Goal: Task Accomplishment & Management: Complete application form

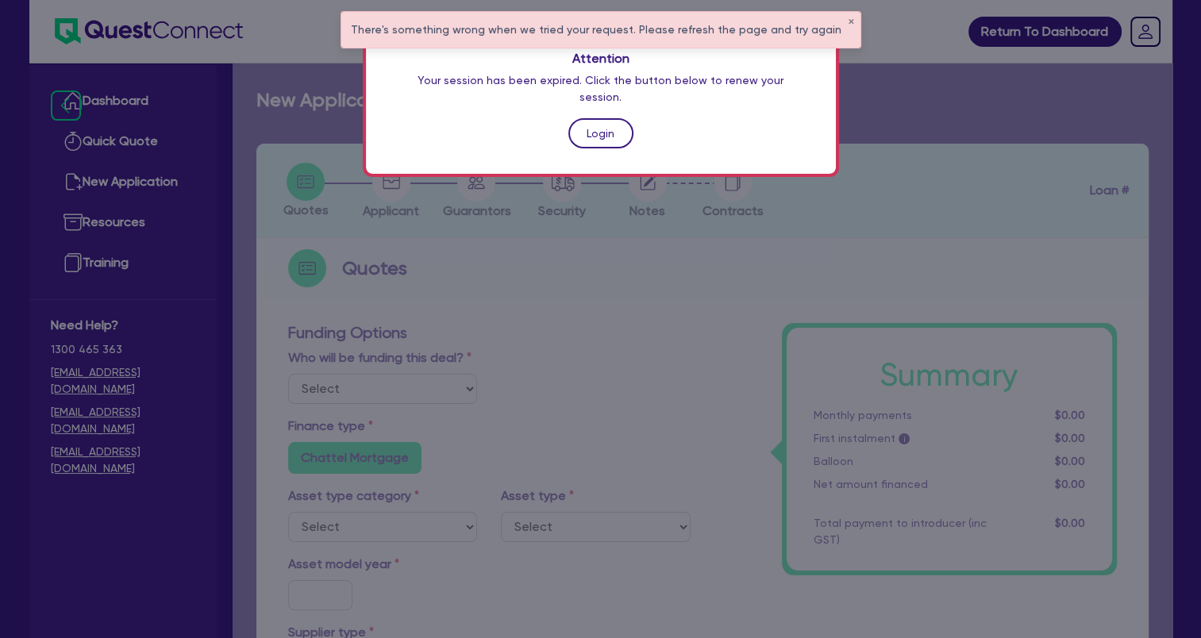
click at [591, 119] on link "Login" at bounding box center [600, 133] width 65 height 30
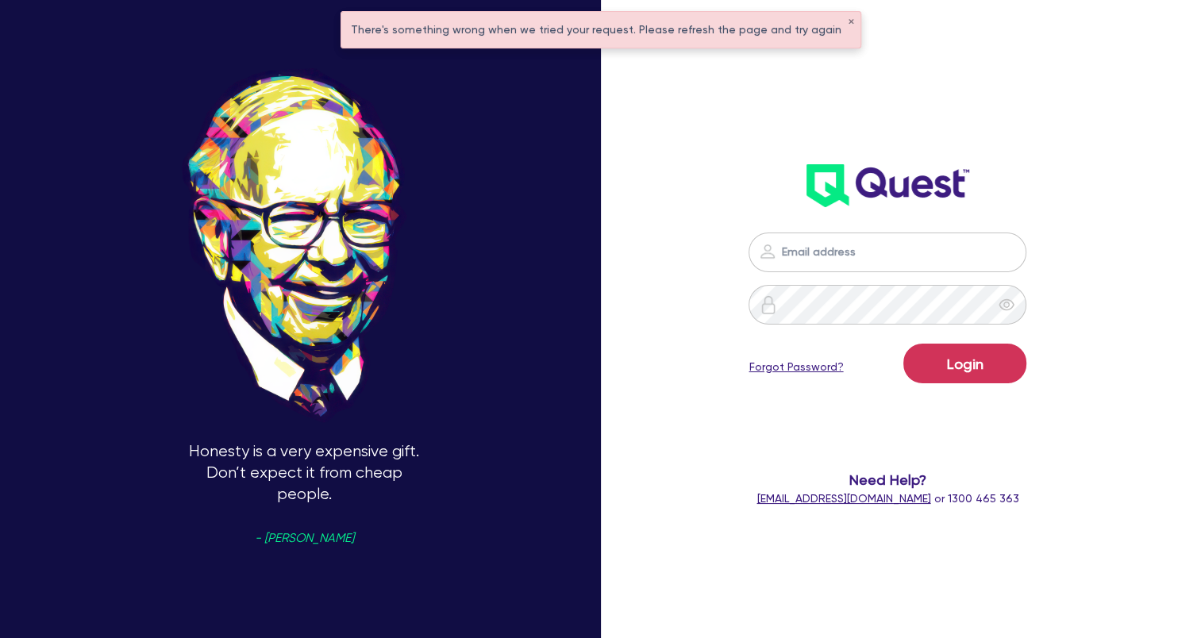
type input "[EMAIL_ADDRESS][DOMAIN_NAME]"
click at [954, 353] on button "Login" at bounding box center [964, 364] width 123 height 40
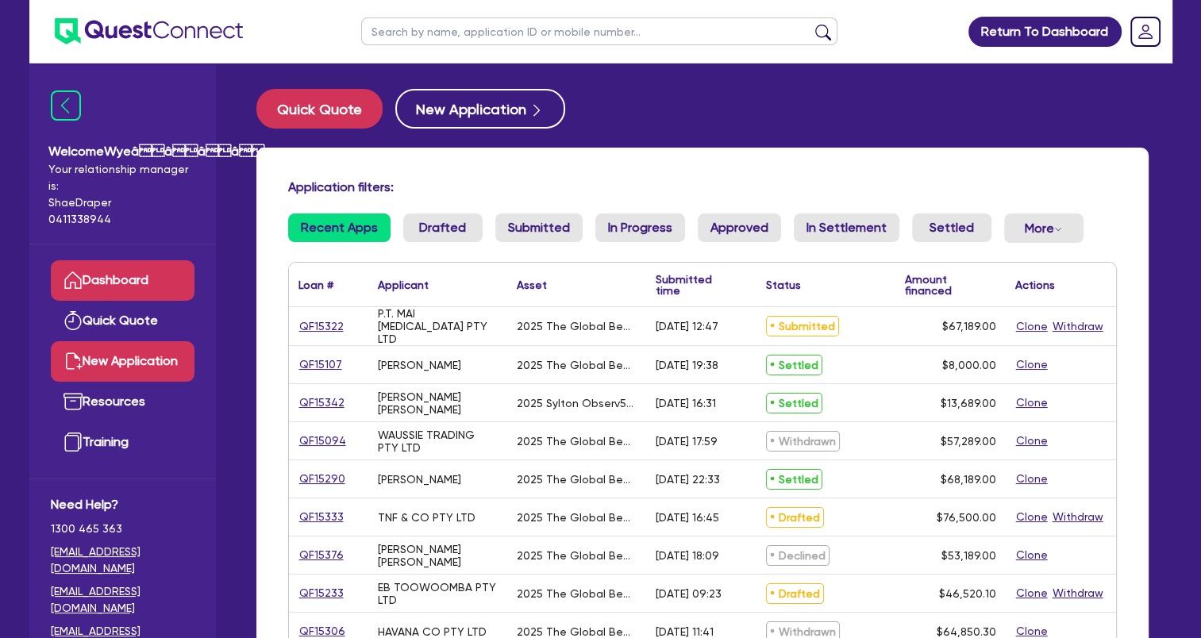
click at [167, 369] on link "New Application" at bounding box center [123, 361] width 144 height 40
select select "Quest Finance - Own Book"
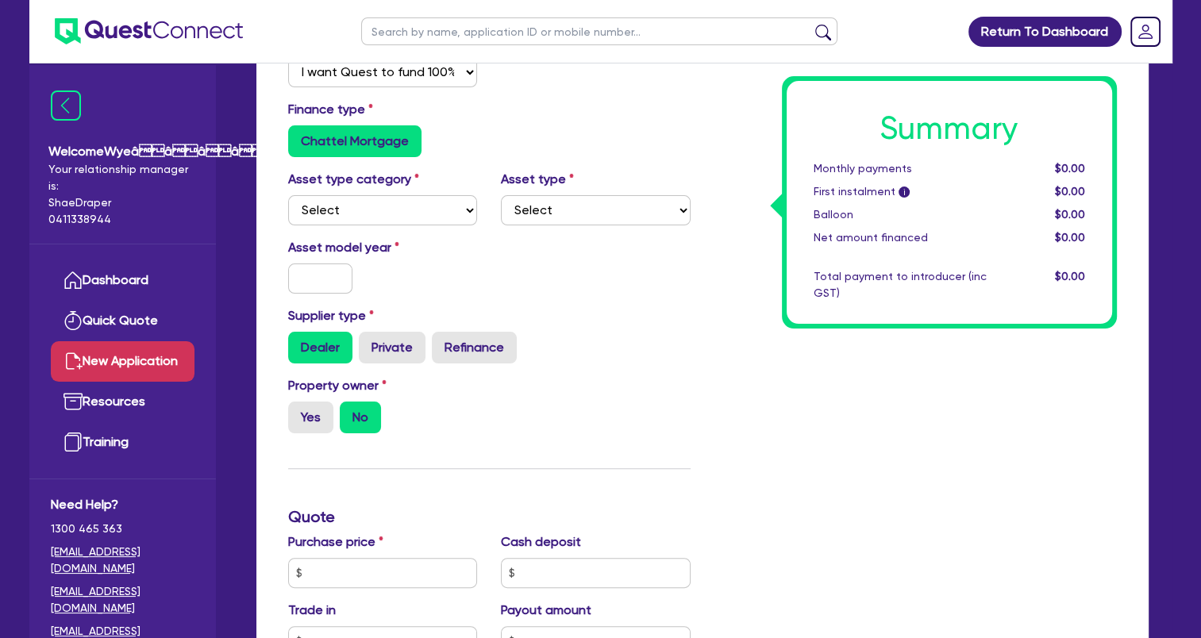
scroll to position [317, 0]
click at [406, 204] on select "Select Cars and light trucks Primary assets Secondary assets Tertiary assets" at bounding box center [383, 209] width 190 height 30
select select "TERTIARY_ASSETS"
click at [288, 194] on select "Select Cars and light trucks Primary assets Secondary assets Tertiary assets" at bounding box center [383, 209] width 190 height 30
click at [552, 216] on select "Select Beauty equipment IT equipment IT software Watercraft Other" at bounding box center [596, 209] width 190 height 30
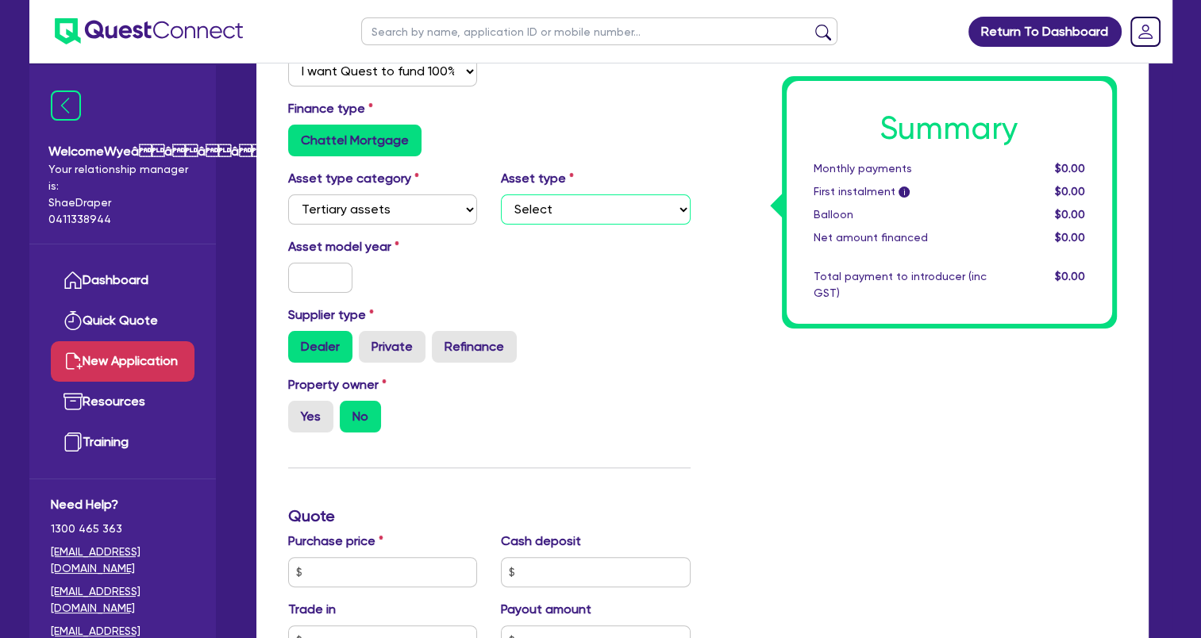
select select "BEAUTY_EQUIPMENT"
click at [501, 194] on select "Select Beauty equipment IT equipment IT software Watercraft Other" at bounding box center [596, 209] width 190 height 30
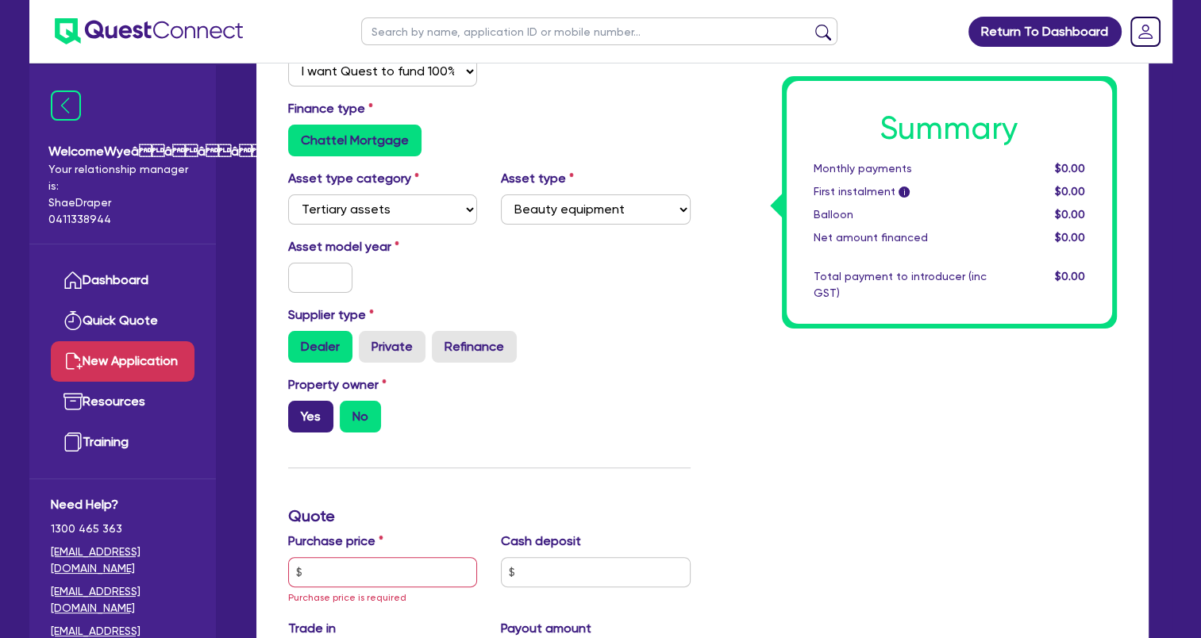
click at [313, 416] on label "Yes" at bounding box center [310, 417] width 45 height 32
click at [298, 411] on input "Yes" at bounding box center [293, 406] width 10 height 10
radio input "true"
click at [544, 568] on input "text" at bounding box center [596, 572] width 190 height 30
type input "1,000"
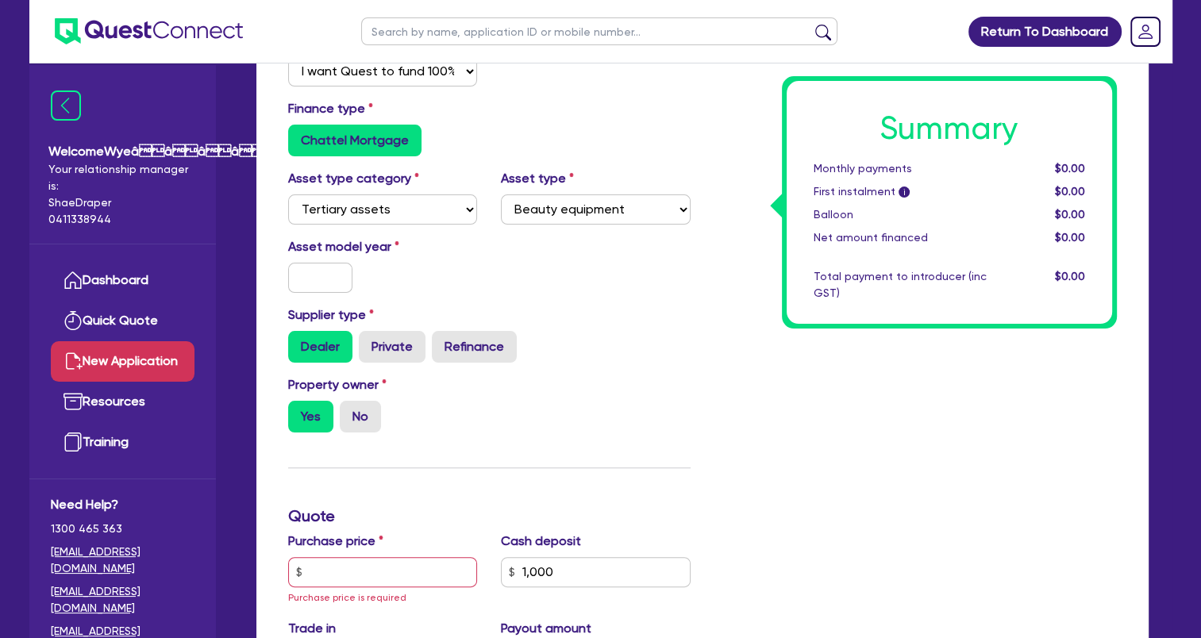
click at [874, 399] on div "Summary Monthly payments $0.00 First instalment i $0.00 Balloon $0.00 Net amoun…" at bounding box center [915, 535] width 426 height 1058
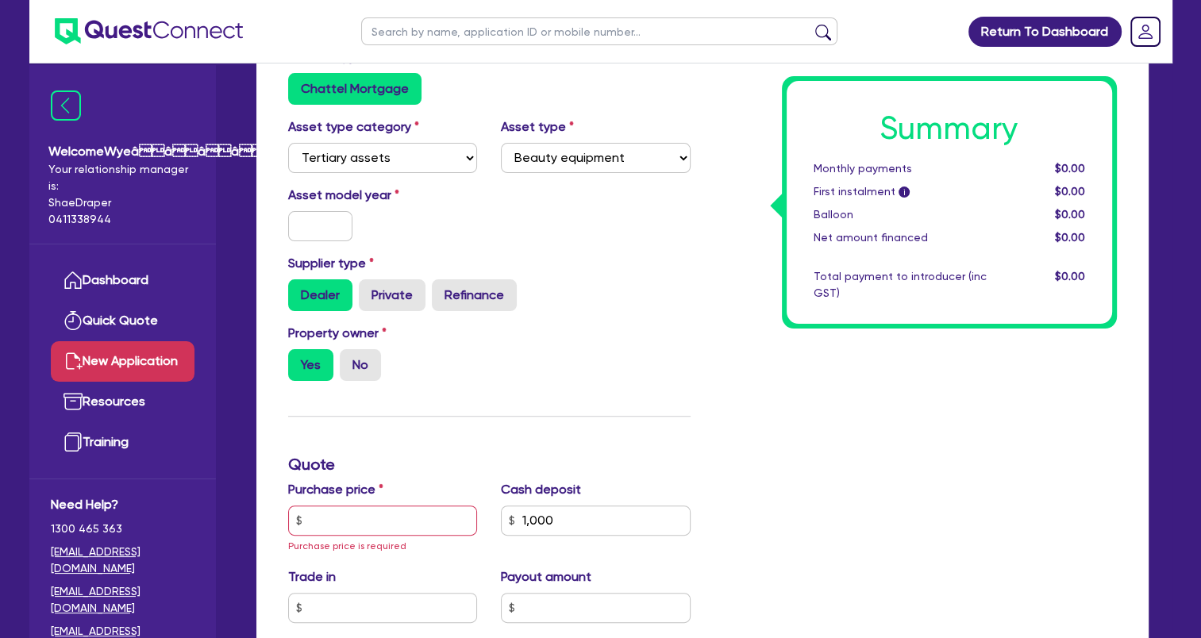
scroll to position [397, 0]
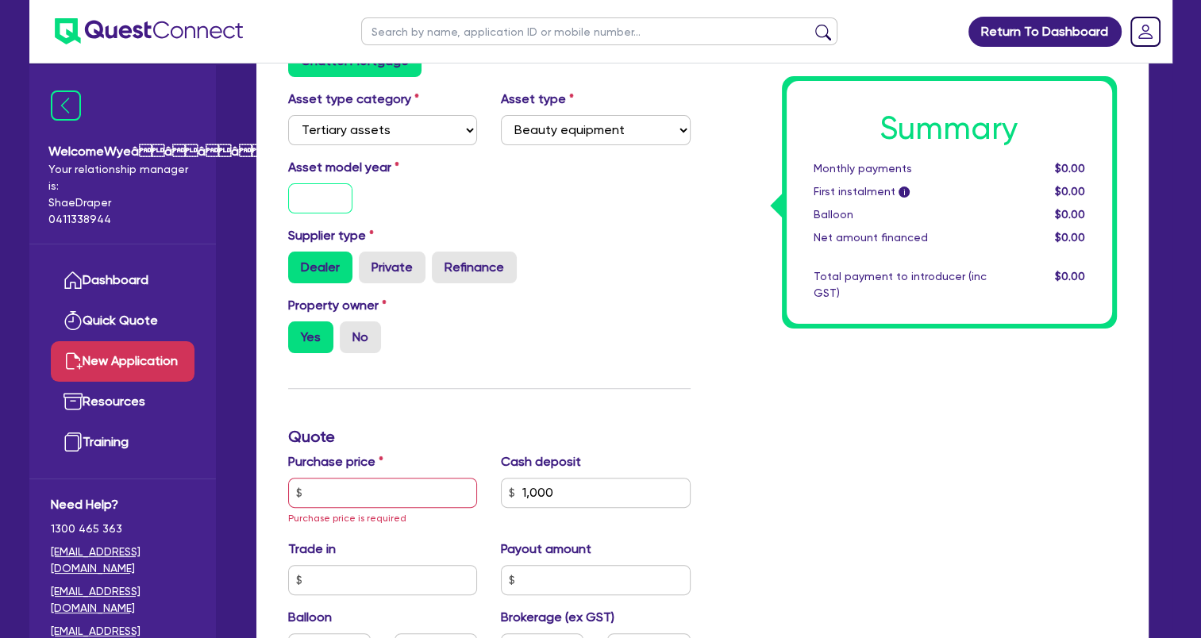
click at [325, 189] on input "text" at bounding box center [320, 198] width 65 height 30
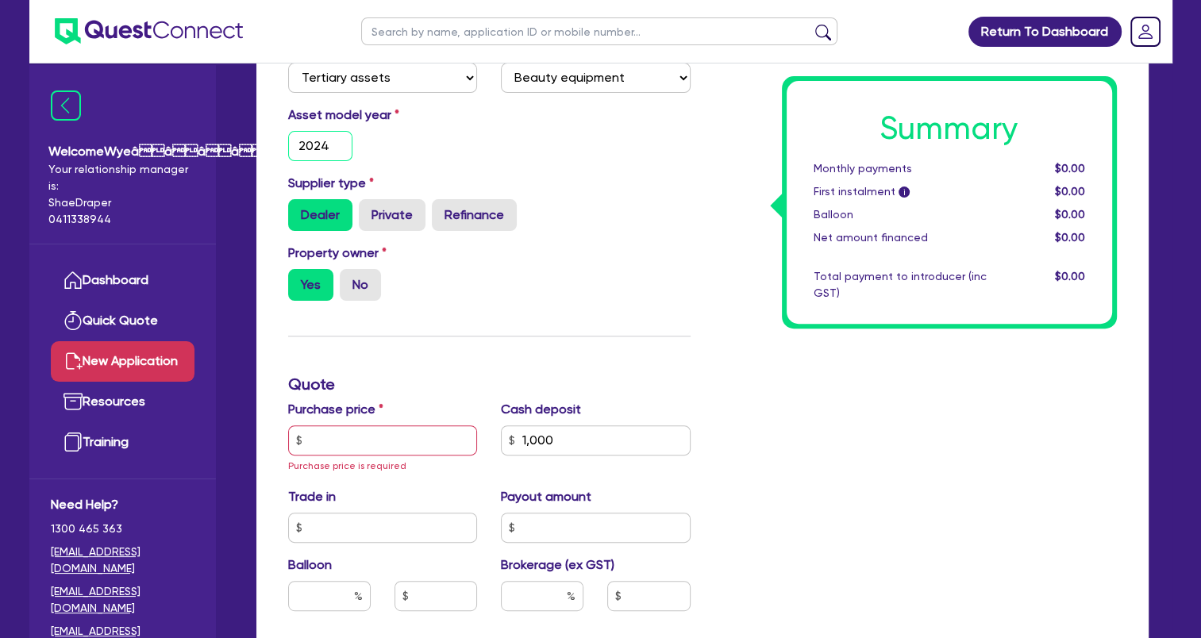
scroll to position [556, 0]
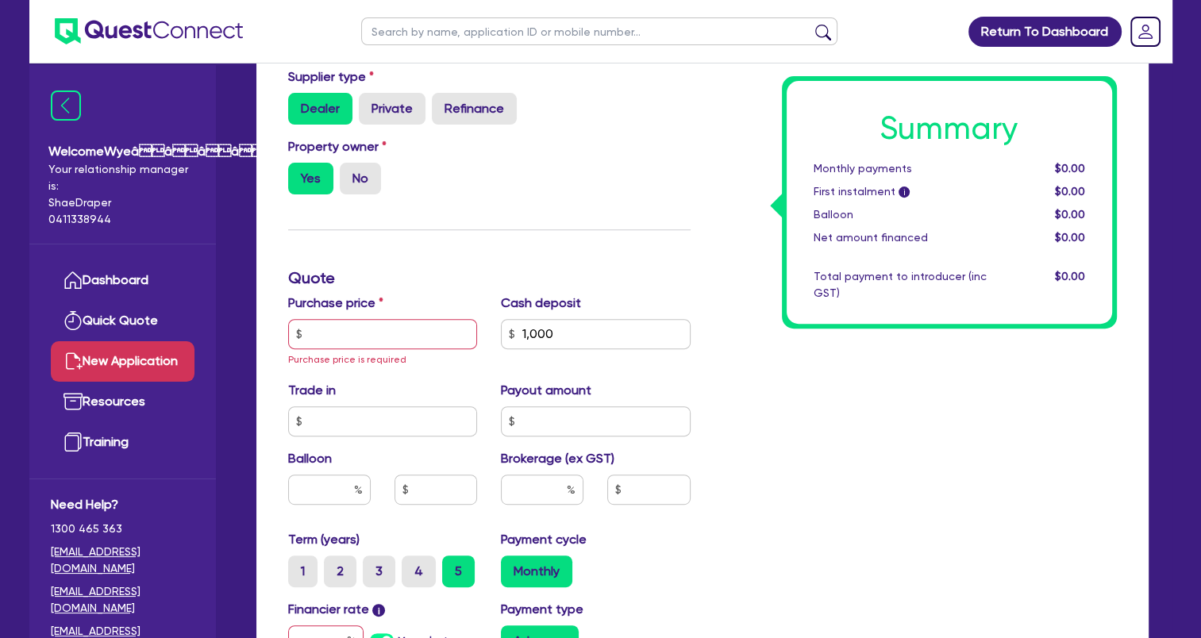
type input "2024"
click at [394, 335] on input "text" at bounding box center [383, 334] width 190 height 30
paste input "."
drag, startPoint x: 375, startPoint y: 329, endPoint x: 244, endPoint y: 337, distance: 130.4
click at [244, 337] on div "Quotes Applicant [GEOGRAPHIC_DATA] Security Notes Contracts Quotes Funding Opti…" at bounding box center [702, 276] width 916 height 1377
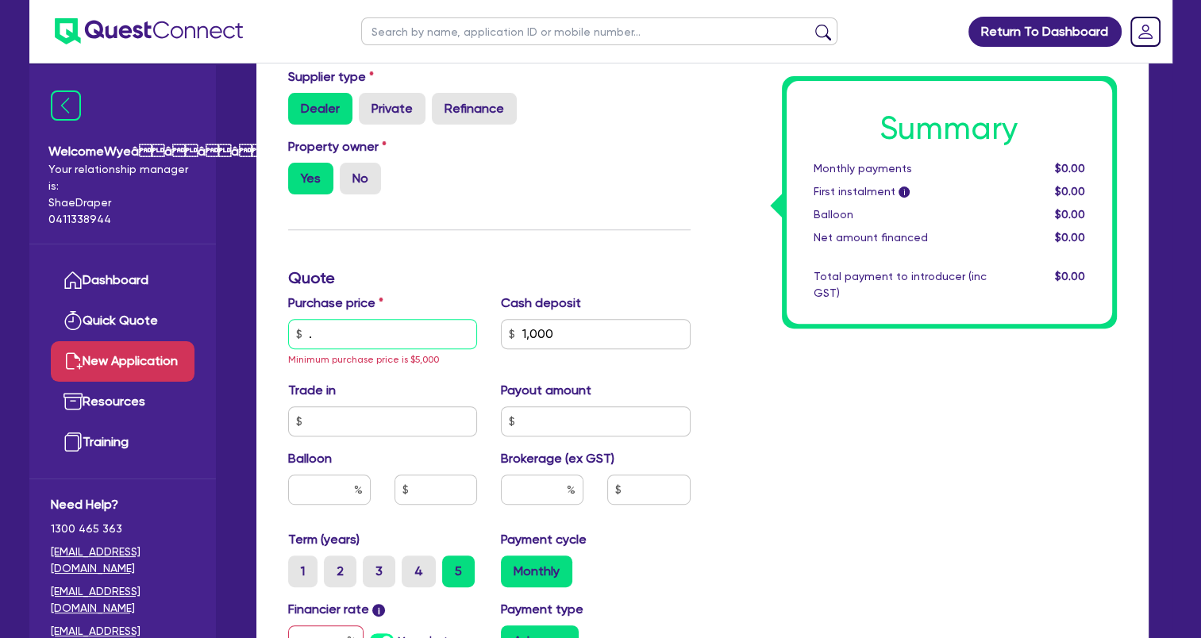
paste input "60,819.00"
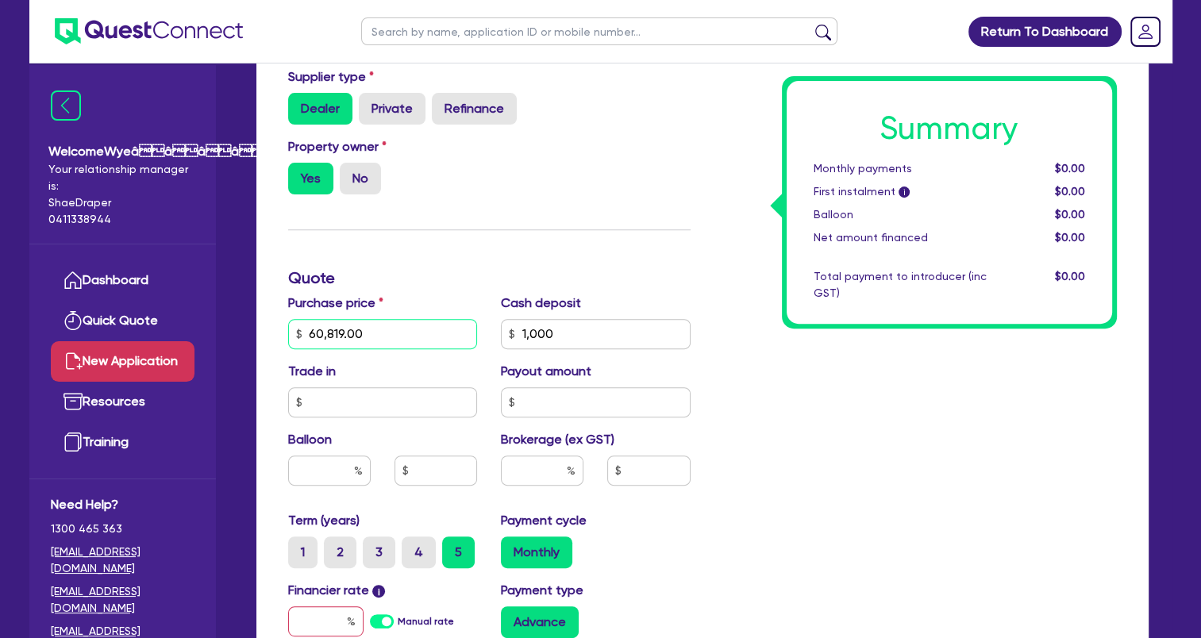
type input "60,819.00"
click at [552, 411] on input "text" at bounding box center [596, 402] width 190 height 30
click at [544, 457] on input "text" at bounding box center [542, 471] width 83 height 30
type input "4"
click at [841, 454] on div "Summary Monthly payments $0.00 First instalment i $0.00 Balloon $0.00 Net amoun…" at bounding box center [915, 286] width 426 height 1039
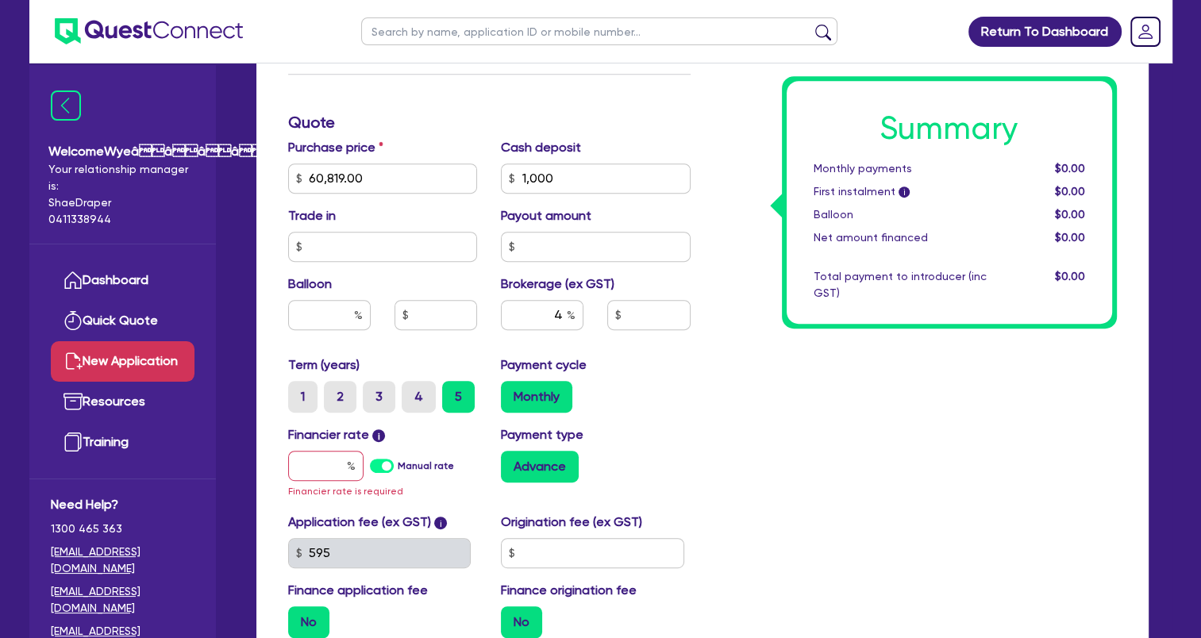
scroll to position [714, 0]
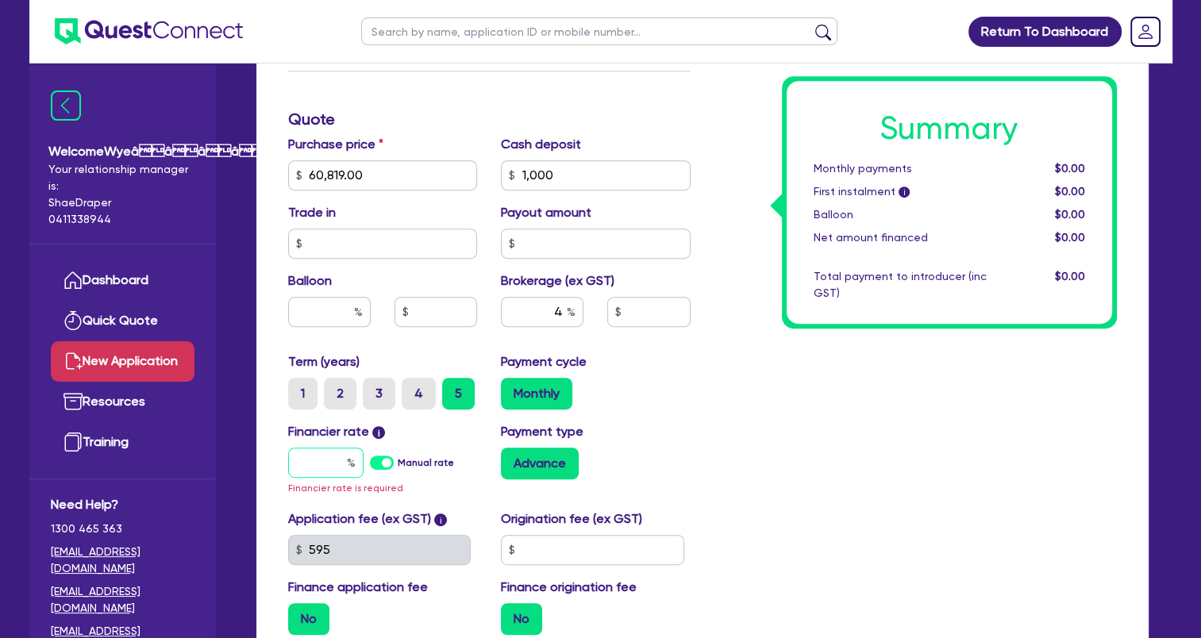
click at [316, 464] on input "text" at bounding box center [325, 463] width 75 height 30
type input "1"
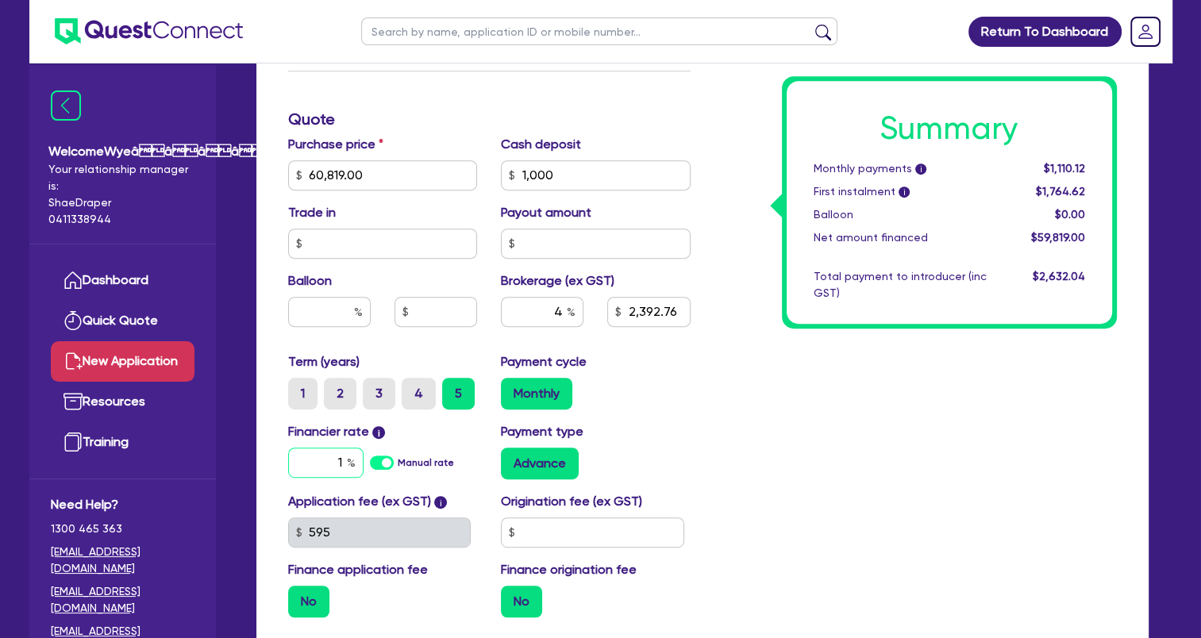
type input "2,392.76"
type input "17"
type input "2,392.76"
type input "17."
type input "2,392.76"
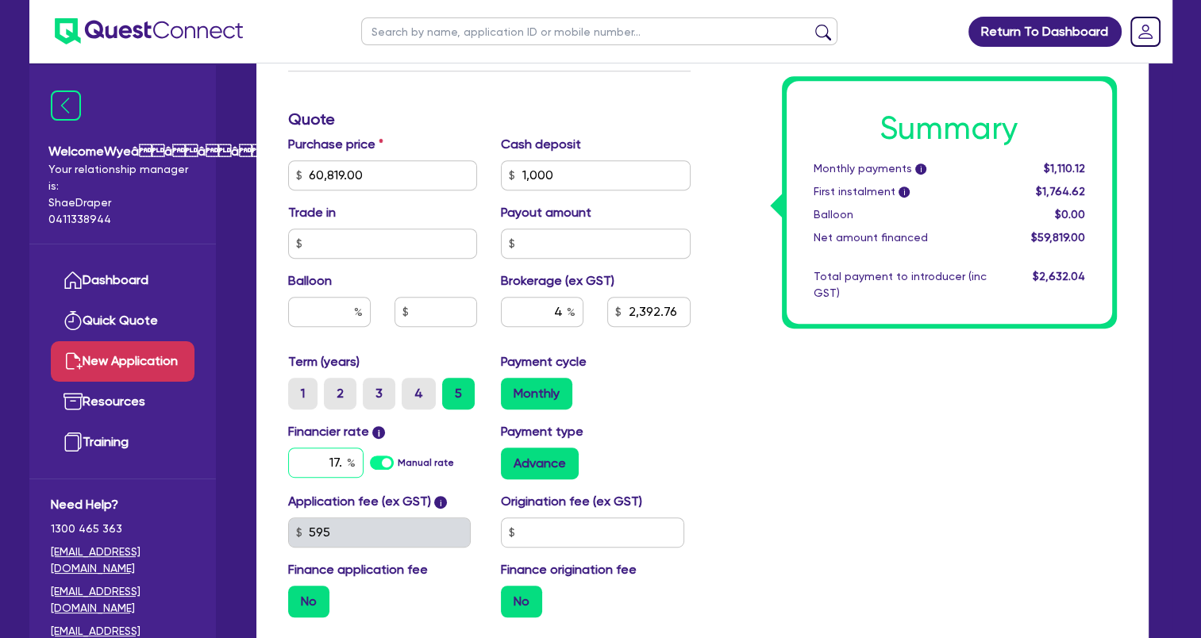
type input "17.9"
type input "2,392.76"
type input "17.95"
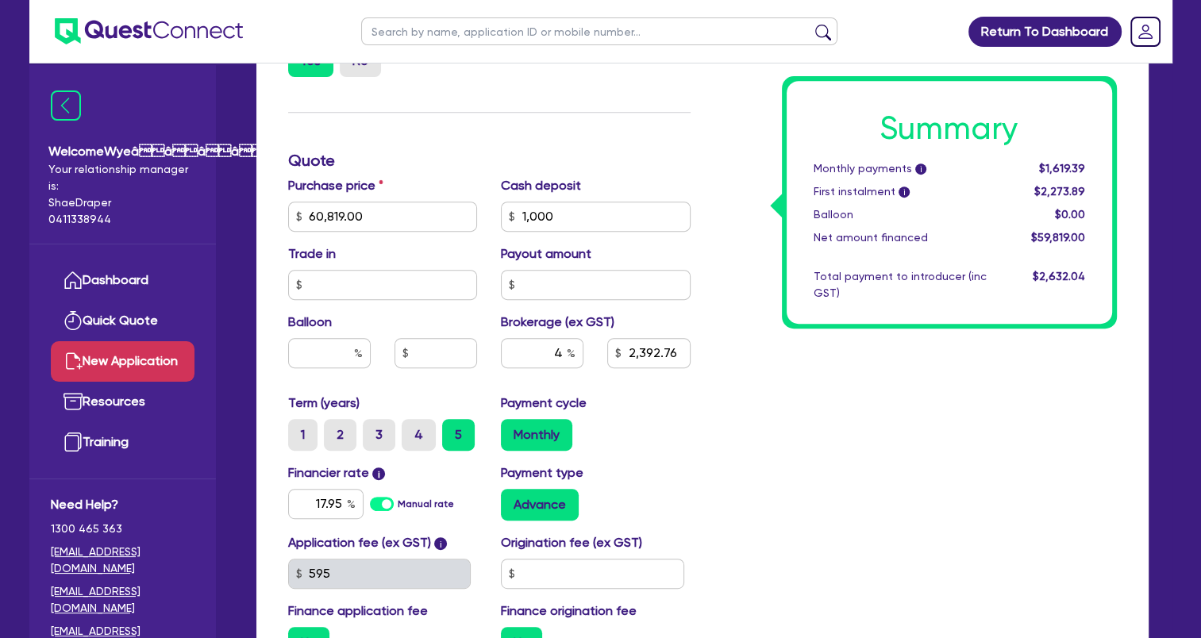
scroll to position [794, 0]
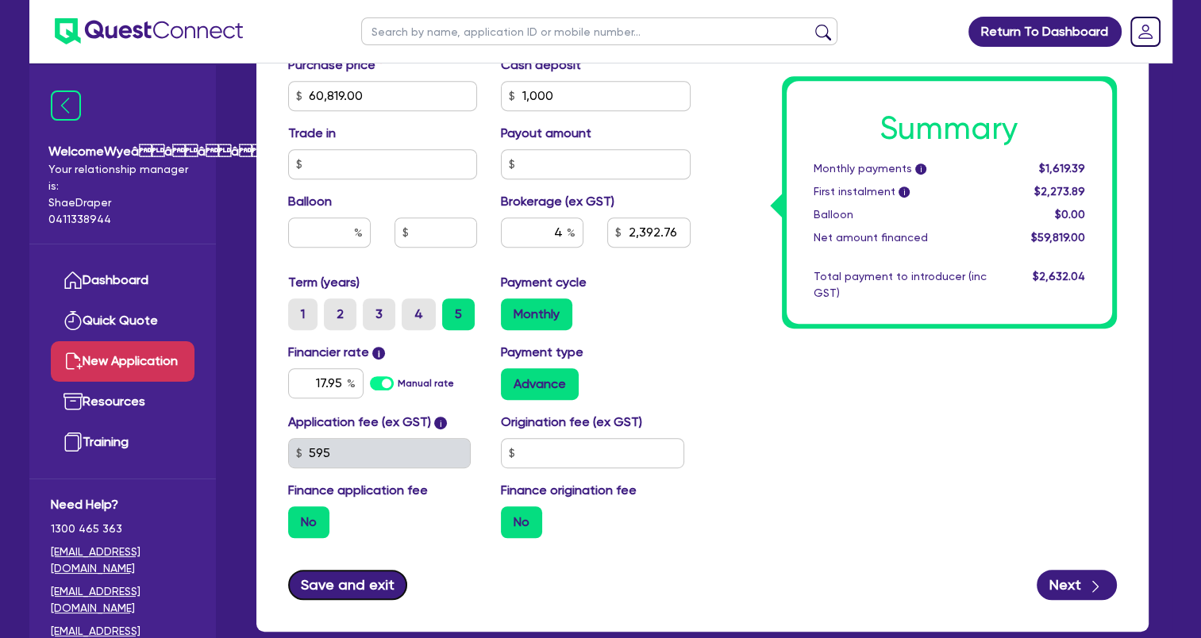
click at [361, 588] on button "Save and exit" at bounding box center [348, 585] width 120 height 30
type input "2,392.76"
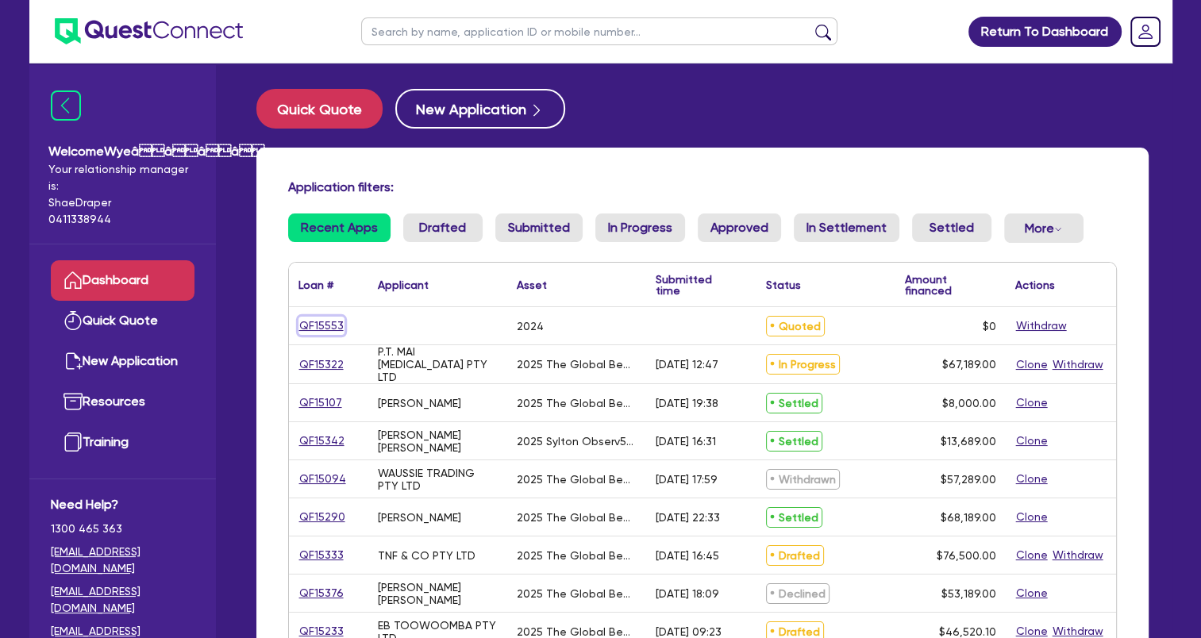
click at [335, 324] on link "QF15553" at bounding box center [321, 326] width 46 height 18
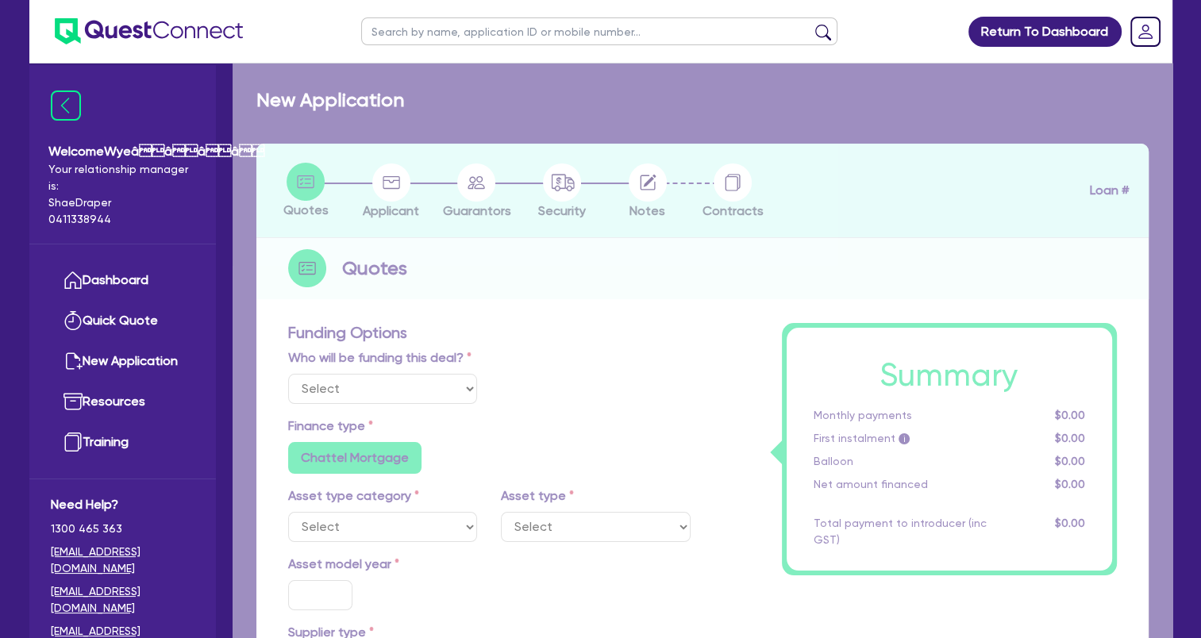
select select "Quest Finance - Own Book"
select select "TERTIARY_ASSETS"
type input "2024"
radio input "true"
type input "60,819"
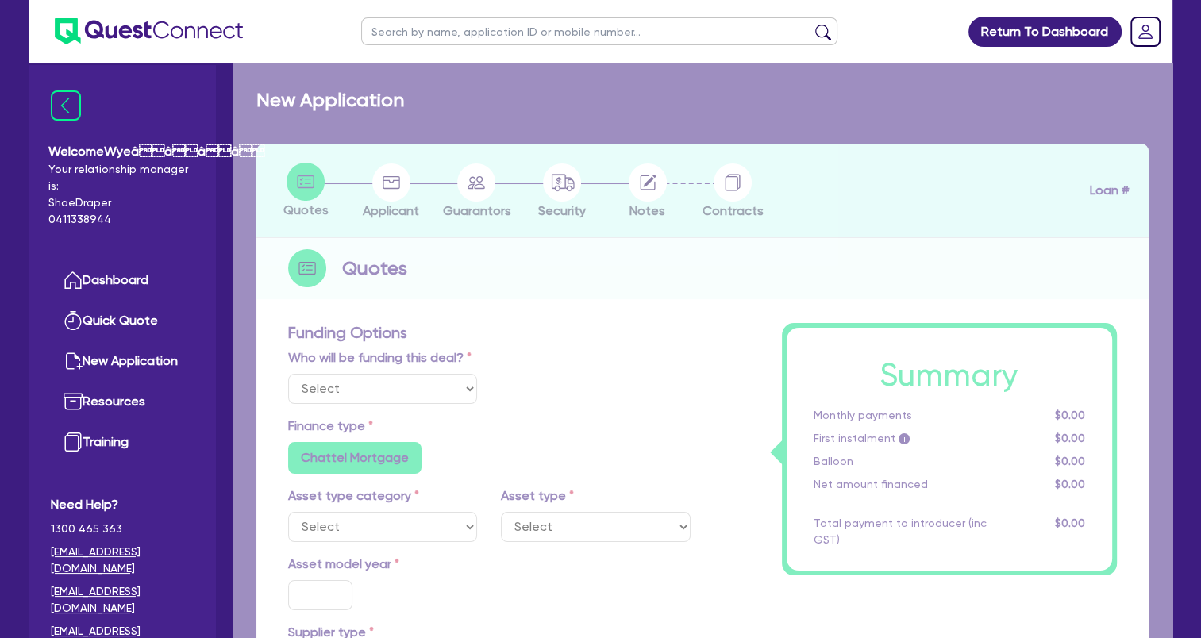
type input "1,000"
type input "4"
type input "17.95"
select select "BEAUTY_EQUIPMENT"
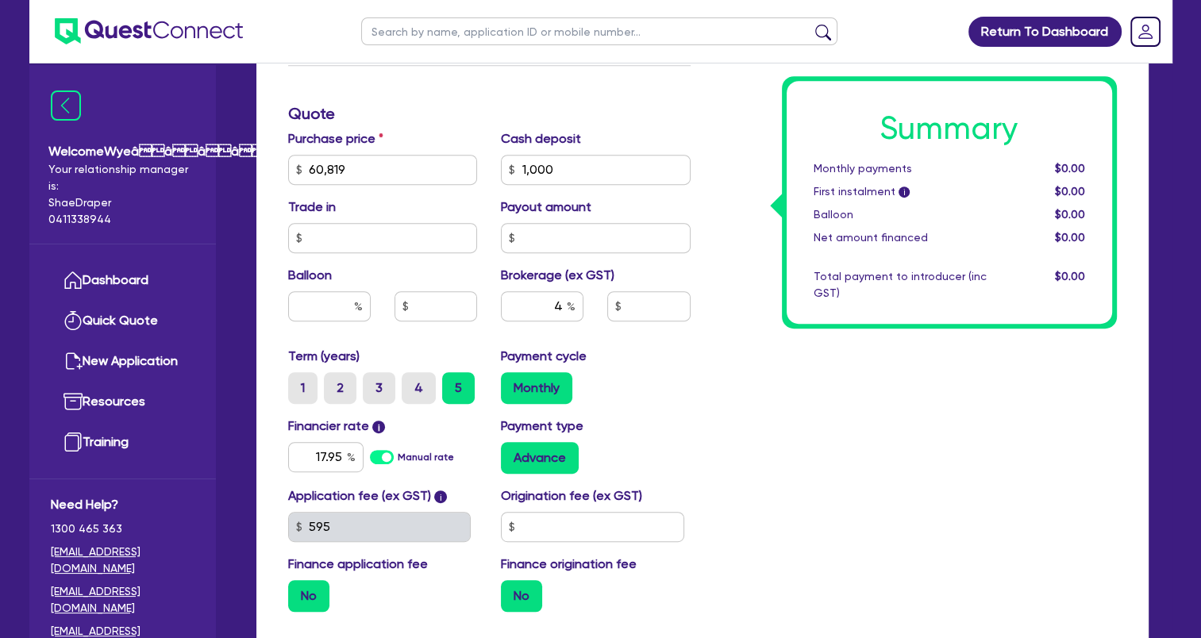
scroll to position [873, 0]
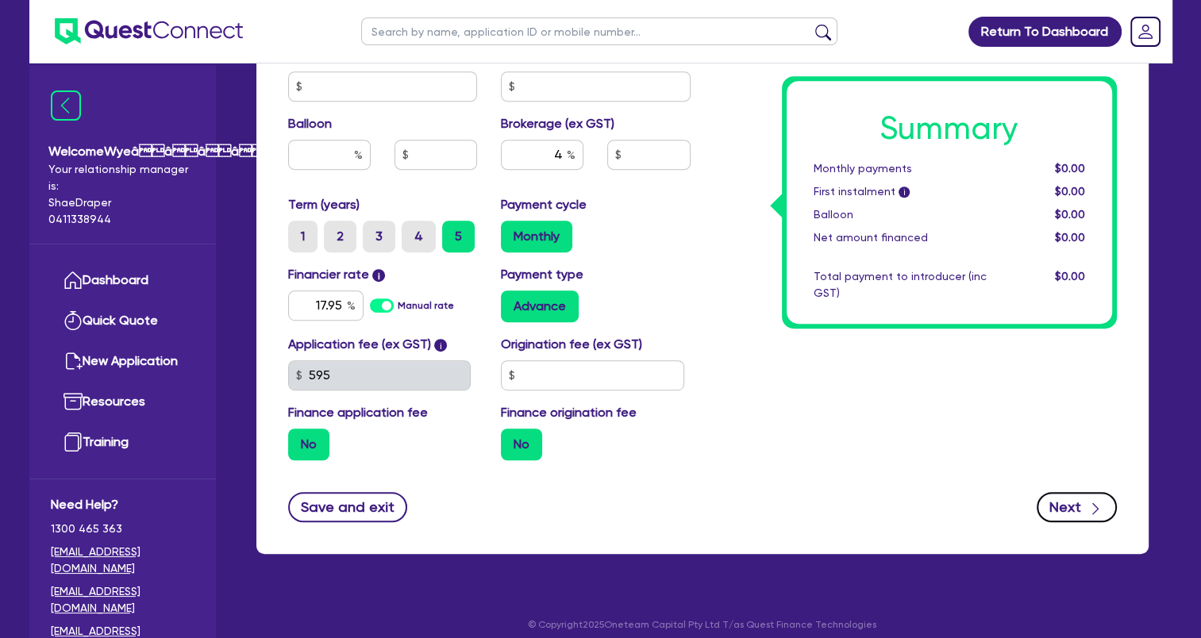
click at [1065, 507] on button "Next" at bounding box center [1077, 507] width 80 height 30
type input "60,819"
type input "1,000"
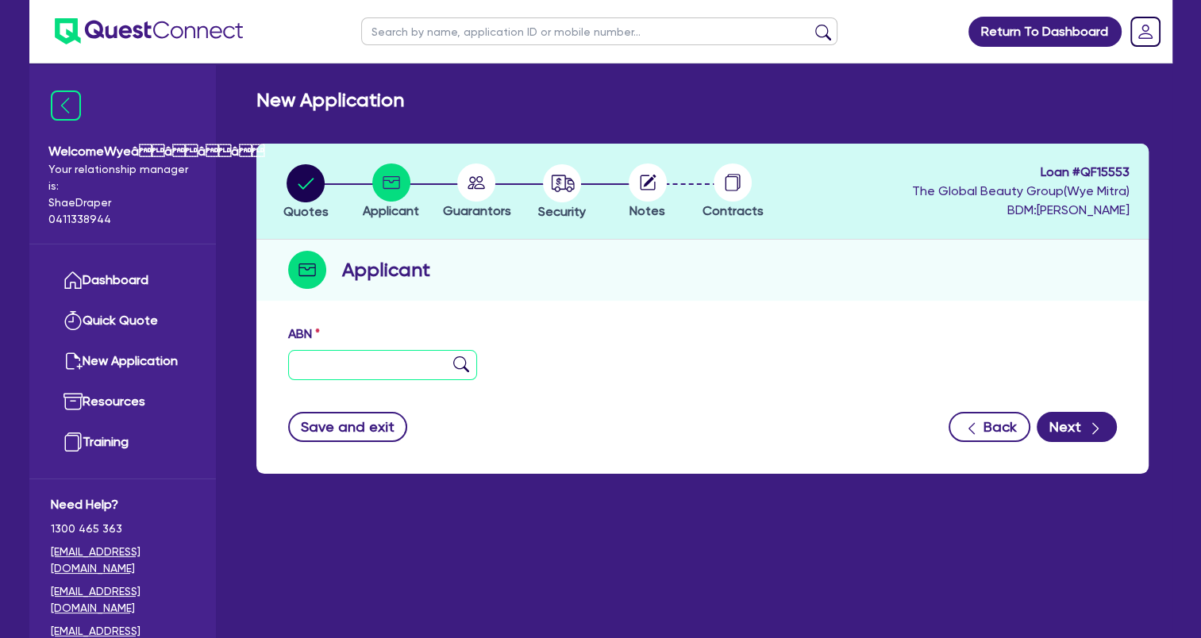
click at [391, 367] on input "text" at bounding box center [383, 365] width 190 height 30
paste input "96 106 287 241"
type input "96 106 287 241"
click at [459, 364] on img at bounding box center [461, 364] width 16 height 16
type input "[PERSON_NAME], [PERSON_NAME]"
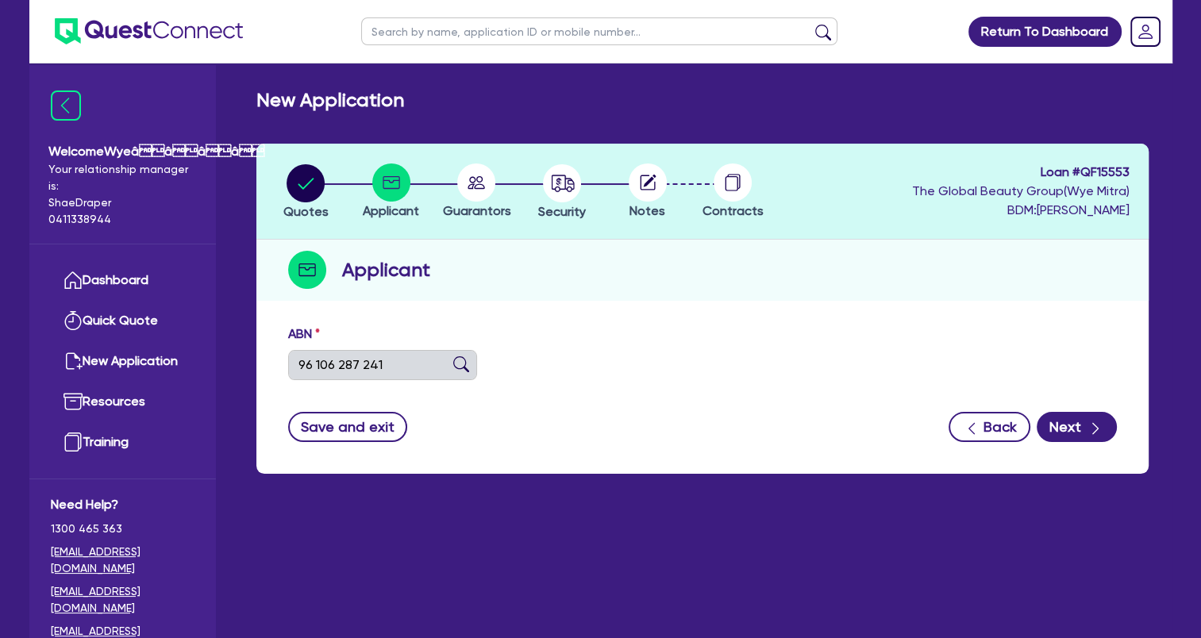
type input "AESTHETIC NURSE [PERSON_NAME]"
select select "SOLE_TRADER"
type input "[DATE]"
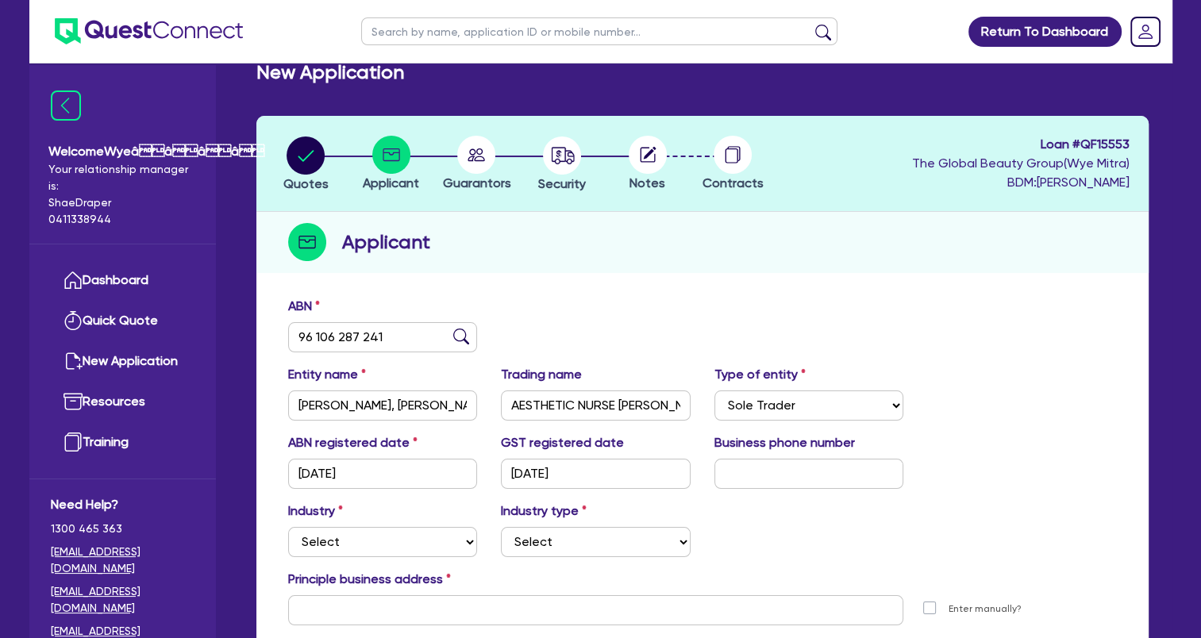
scroll to position [79, 0]
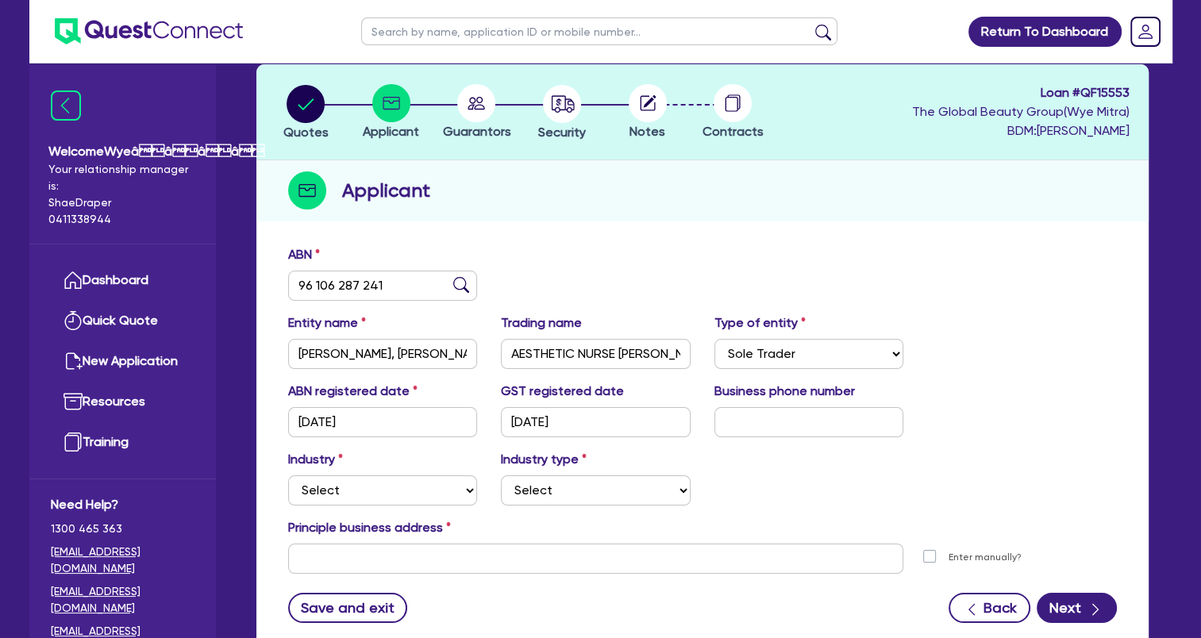
click at [479, 490] on div "Industry Select Accomodation & Food Services Administrative & Support Services …" at bounding box center [383, 478] width 214 height 56
click at [451, 494] on select "Select Accomodation & Food Services Administrative & Support Services Agricultu…" at bounding box center [383, 490] width 190 height 30
select select "HEALTH_BEAUTY"
click at [288, 475] on select "Select Accomodation & Food Services Administrative & Support Services Agricultu…" at bounding box center [383, 490] width 190 height 30
click at [636, 493] on select "Select [MEDICAL_DATA], [MEDICAL_DATA] Services Cosmetics Supplies Day Spas, Hea…" at bounding box center [596, 490] width 190 height 30
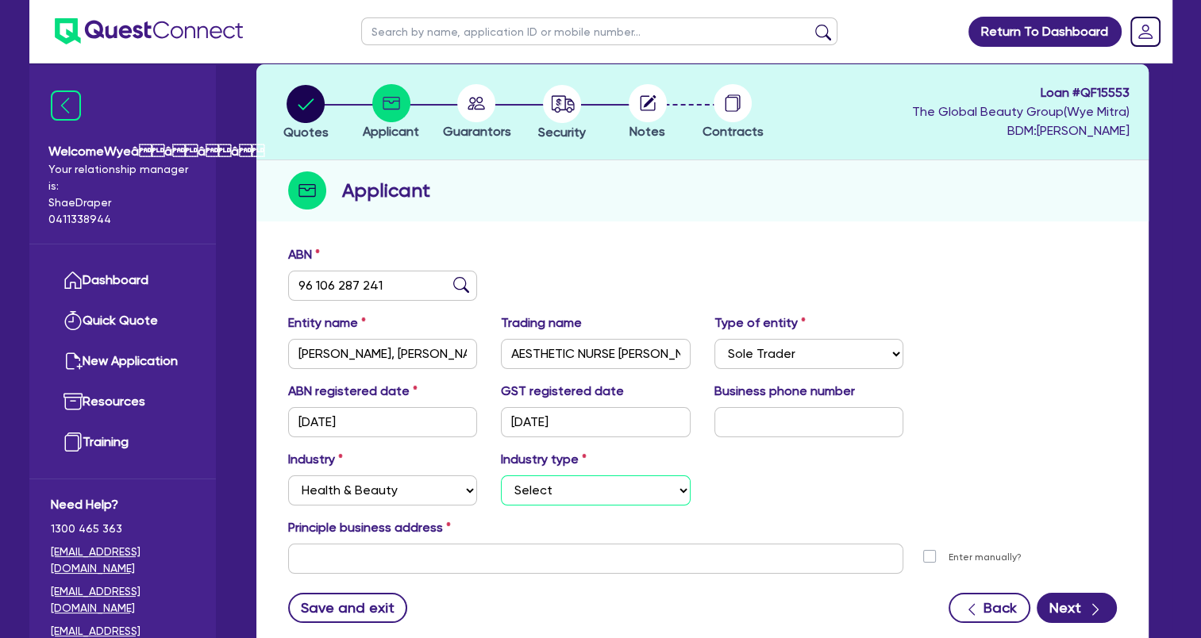
select select "HAIR_BEAUTY_SALONS"
click at [501, 475] on select "Select [MEDICAL_DATA], [MEDICAL_DATA] Services Cosmetics Supplies Day Spas, Hea…" at bounding box center [596, 490] width 190 height 30
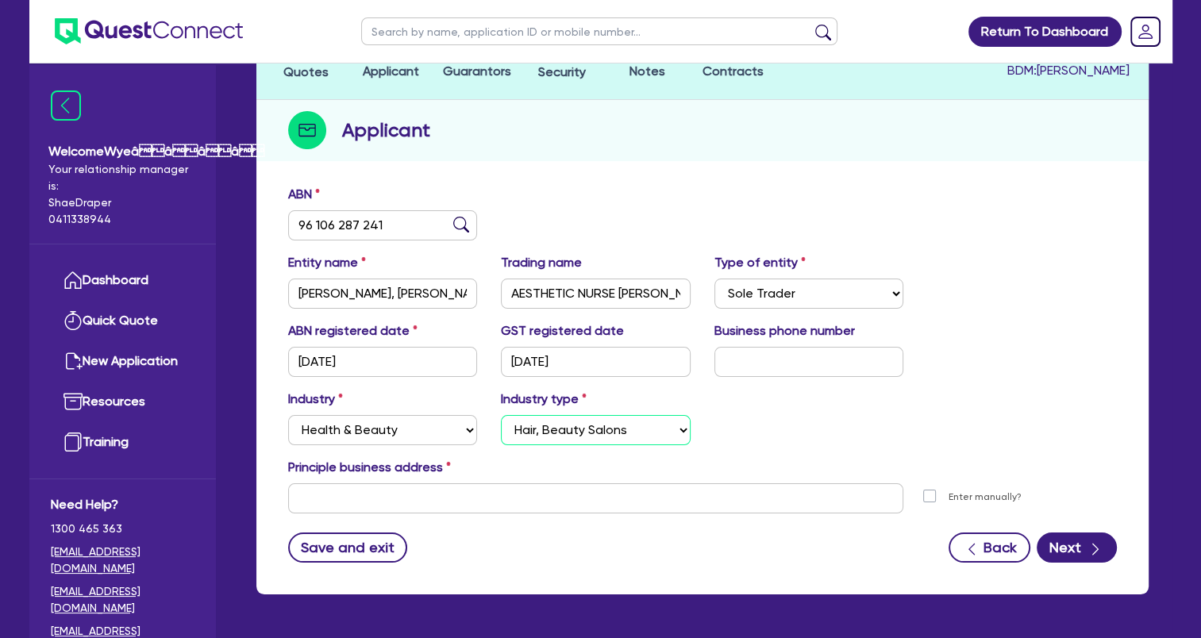
scroll to position [192, 0]
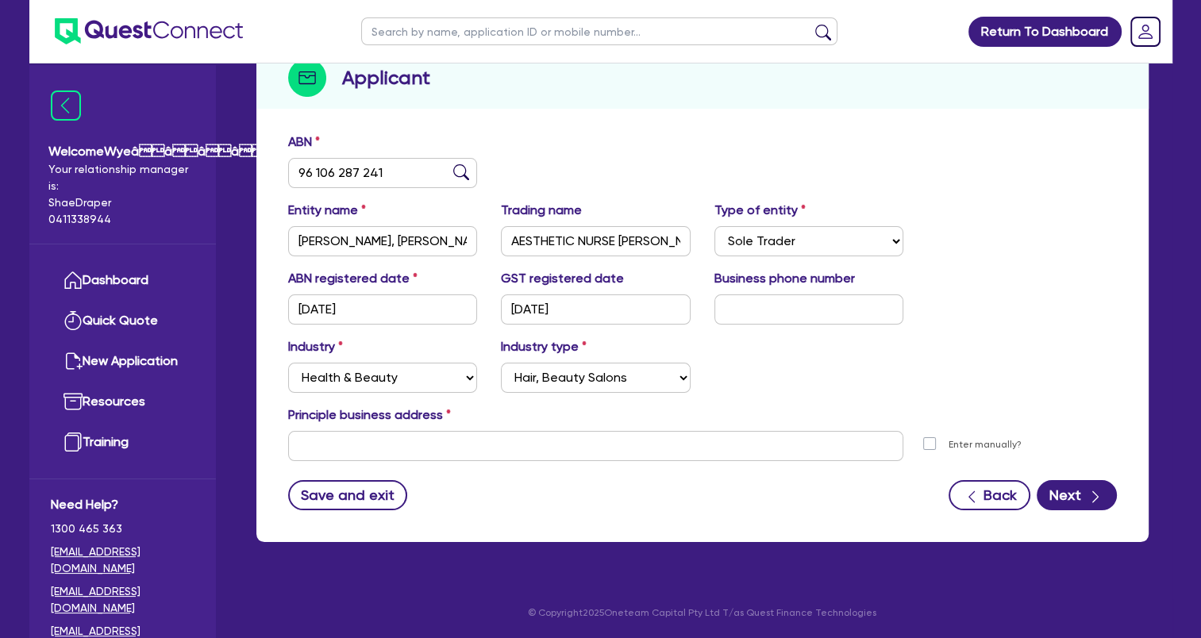
click at [688, 465] on form "ABN 96 106 287 241 Entity name [PERSON_NAME], [PERSON_NAME] Trading name AESTHE…" at bounding box center [702, 322] width 829 height 378
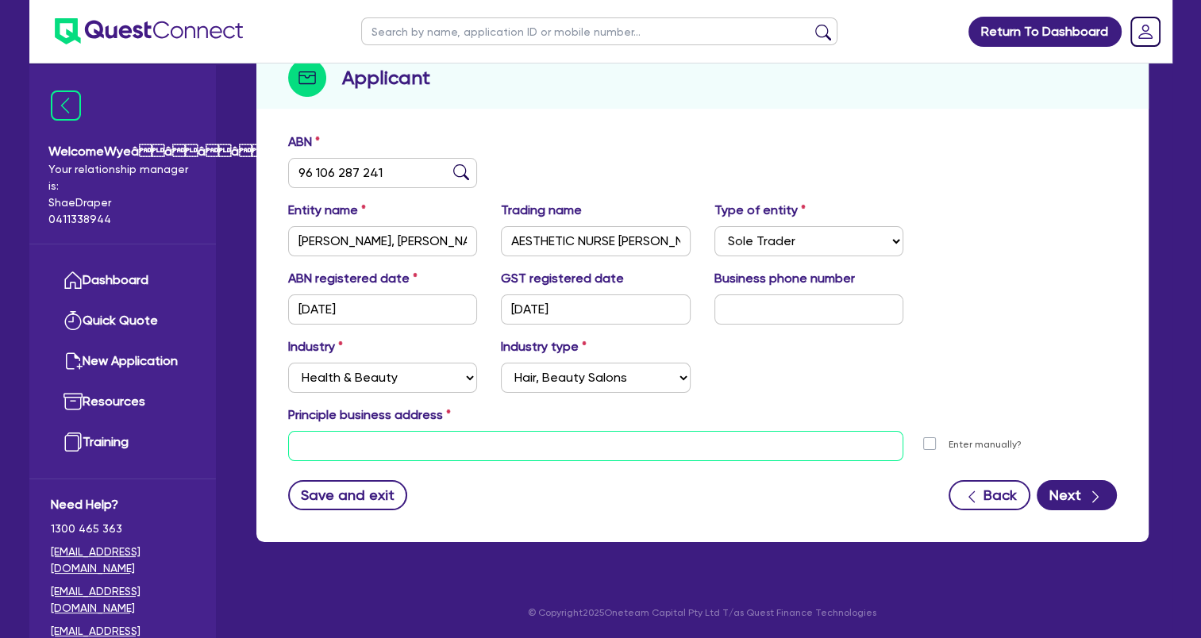
click at [675, 448] on input "text" at bounding box center [596, 446] width 616 height 30
paste input "Shop [STREET_ADDRESS]"
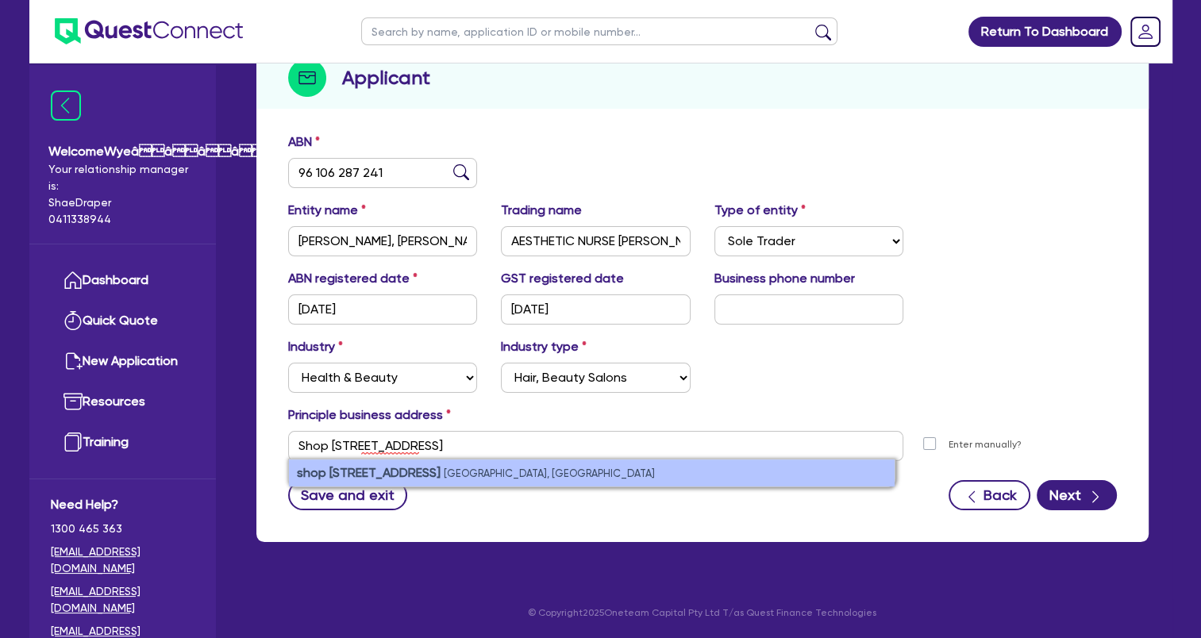
click at [559, 479] on li "shop [STREET_ADDRESS]" at bounding box center [592, 473] width 606 height 27
type input "shop [STREET_ADDRESS]"
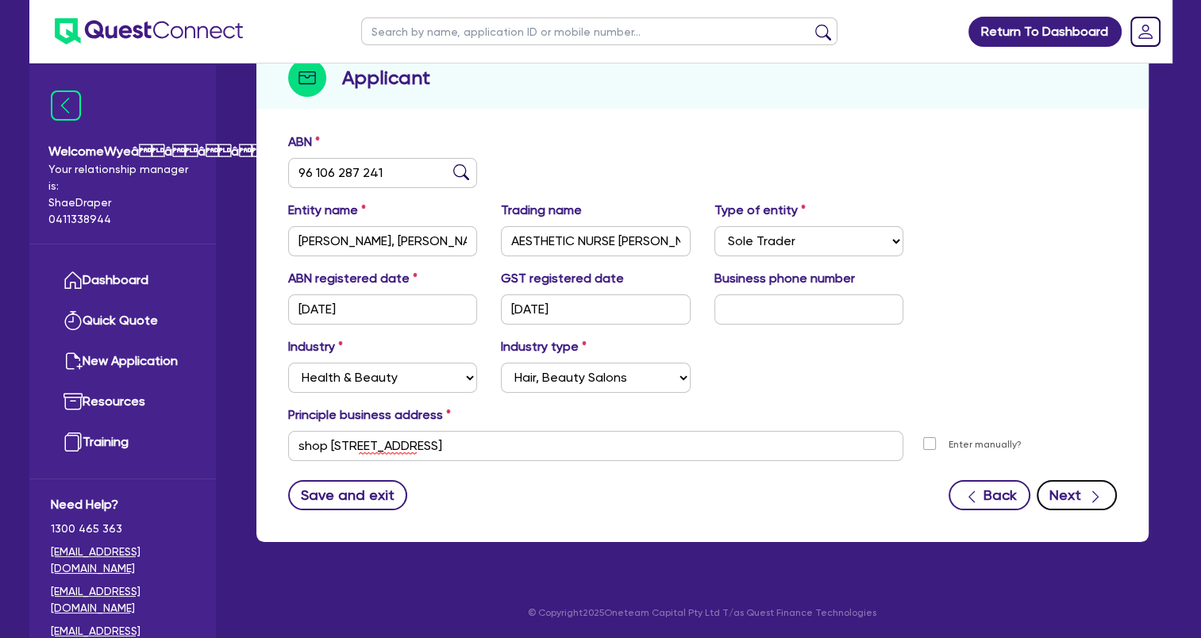
click at [1079, 496] on button "Next" at bounding box center [1077, 495] width 80 height 30
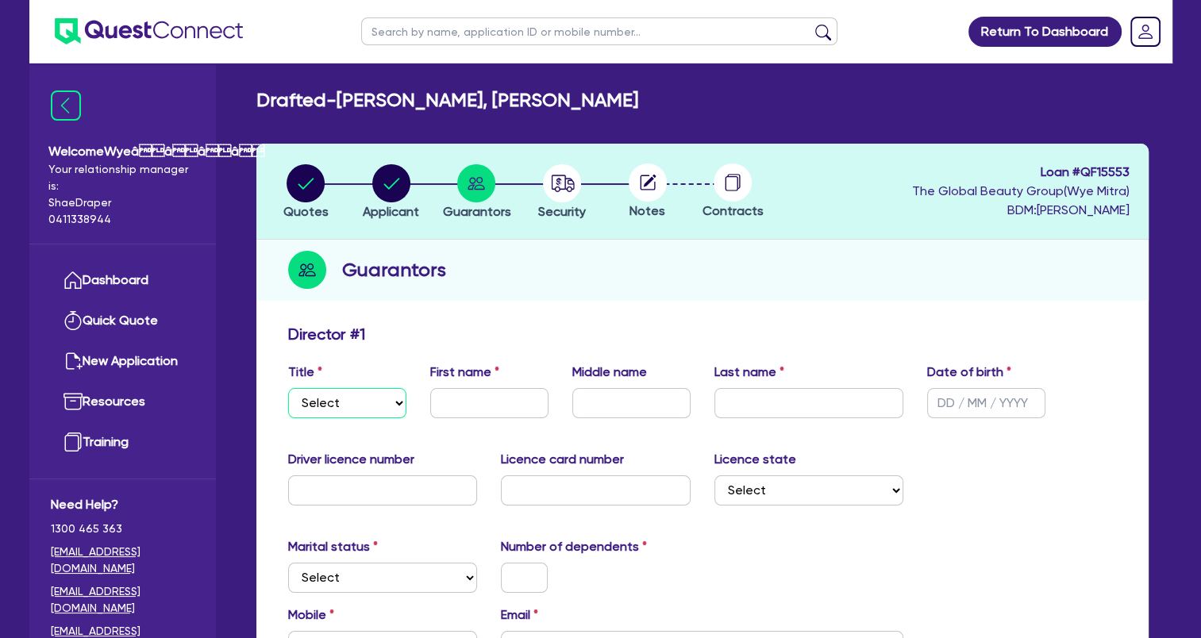
click at [375, 406] on select "Select Mr Mrs Ms Miss Dr" at bounding box center [347, 403] width 118 height 30
click at [288, 388] on select "Select Mr Mrs Ms Miss Dr" at bounding box center [347, 403] width 118 height 30
click at [372, 405] on select "Select Mr Mrs Ms Miss Dr" at bounding box center [347, 403] width 118 height 30
select select "MS"
click at [288, 388] on select "Select Mr Mrs Ms Miss Dr" at bounding box center [347, 403] width 118 height 30
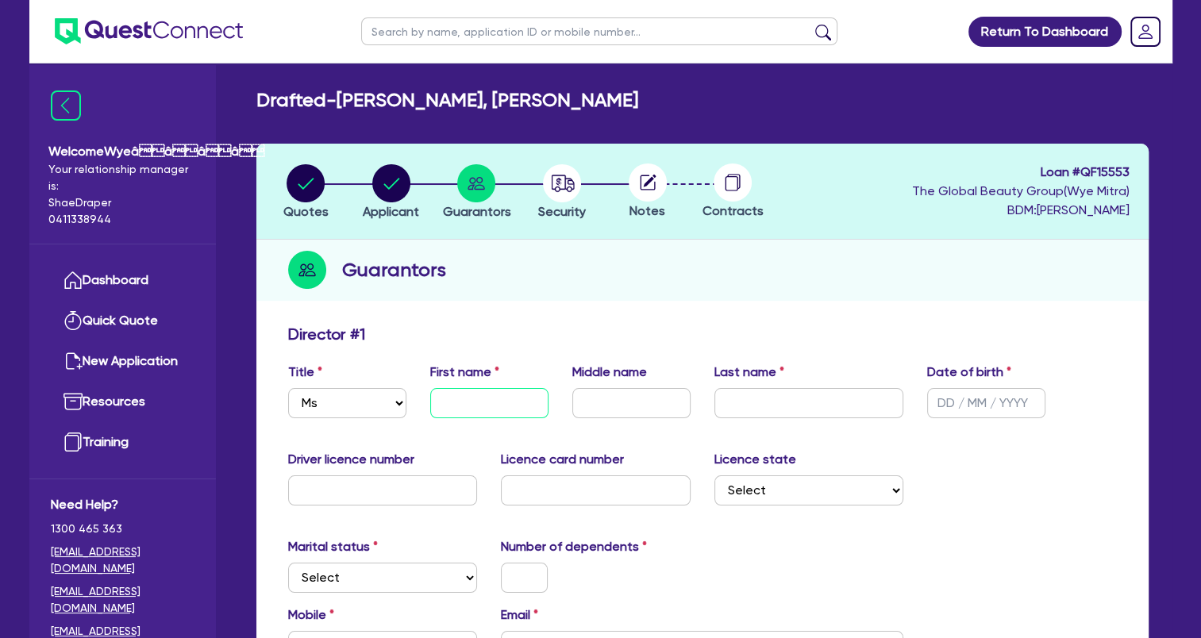
click at [478, 410] on input "text" at bounding box center [489, 403] width 118 height 30
paste input "[PERSON_NAME]"
drag, startPoint x: 492, startPoint y: 403, endPoint x: 551, endPoint y: 402, distance: 58.8
click at [551, 402] on div "First name [PERSON_NAME]" at bounding box center [489, 391] width 142 height 56
type input "[PERSON_NAME]"
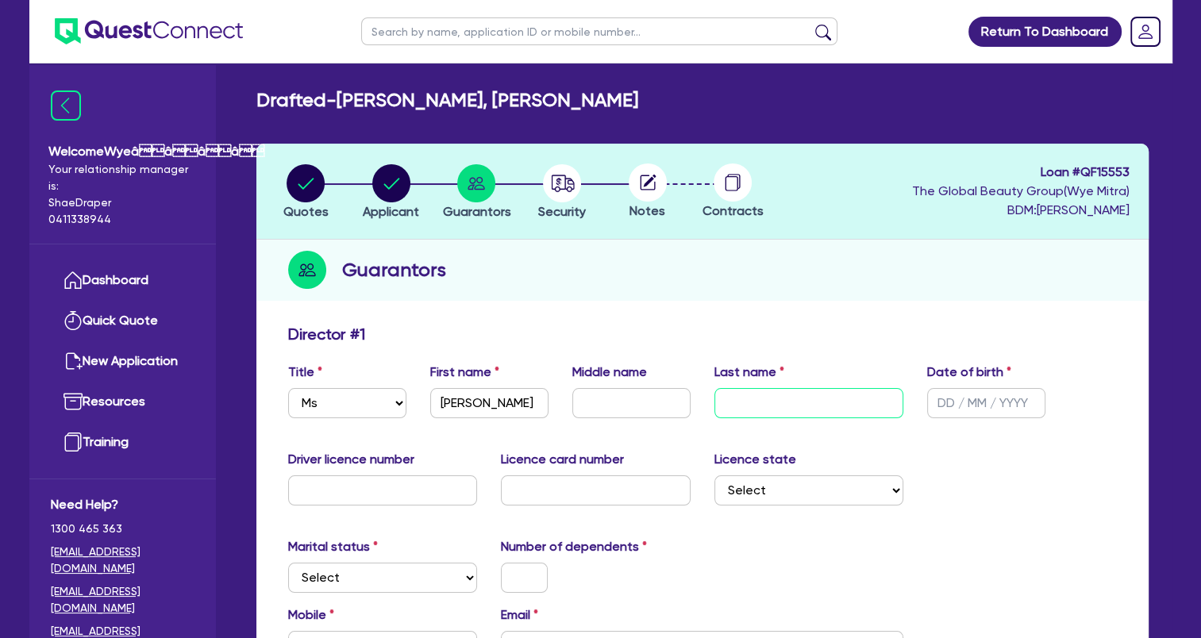
click at [784, 403] on input "text" at bounding box center [809, 403] width 190 height 30
paste input "[PERSON_NAME]"
type input "[PERSON_NAME]"
click at [640, 404] on input "text" at bounding box center [631, 403] width 118 height 30
type input "[PERSON_NAME]"
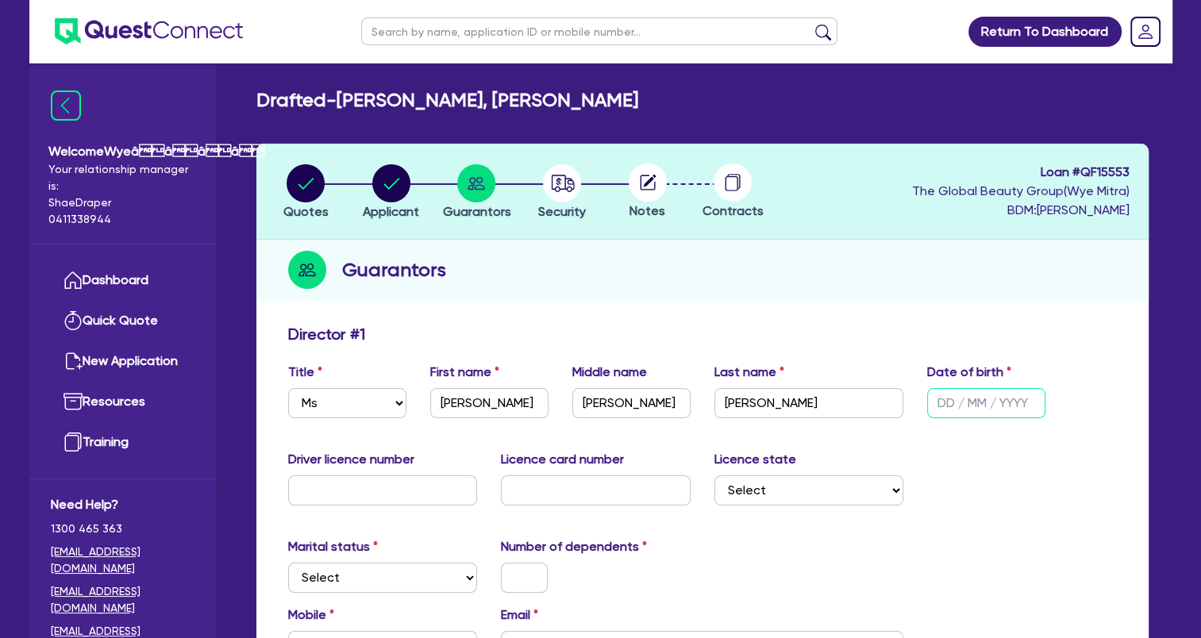
click at [961, 410] on input "text" at bounding box center [986, 403] width 118 height 30
type input "[DATE]"
click at [427, 491] on input "text" at bounding box center [383, 490] width 190 height 30
type input "087422648"
type input "4381A89A20"
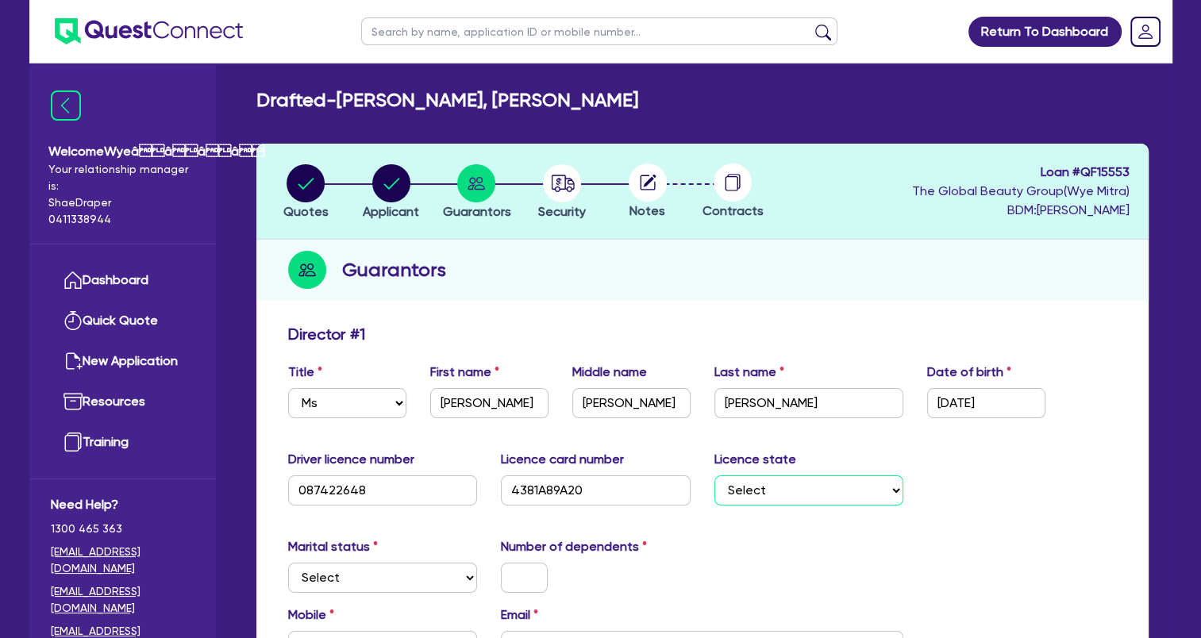
click at [823, 486] on select "Select [GEOGRAPHIC_DATA] [GEOGRAPHIC_DATA] [GEOGRAPHIC_DATA] [GEOGRAPHIC_DATA] …" at bounding box center [809, 490] width 190 height 30
select select "QLD"
click at [714, 475] on select "Select [GEOGRAPHIC_DATA] [GEOGRAPHIC_DATA] [GEOGRAPHIC_DATA] [GEOGRAPHIC_DATA] …" at bounding box center [809, 490] width 190 height 30
click at [437, 569] on select "Select Single Married De Facto / Partner" at bounding box center [383, 578] width 190 height 30
select select "DE_FACTO"
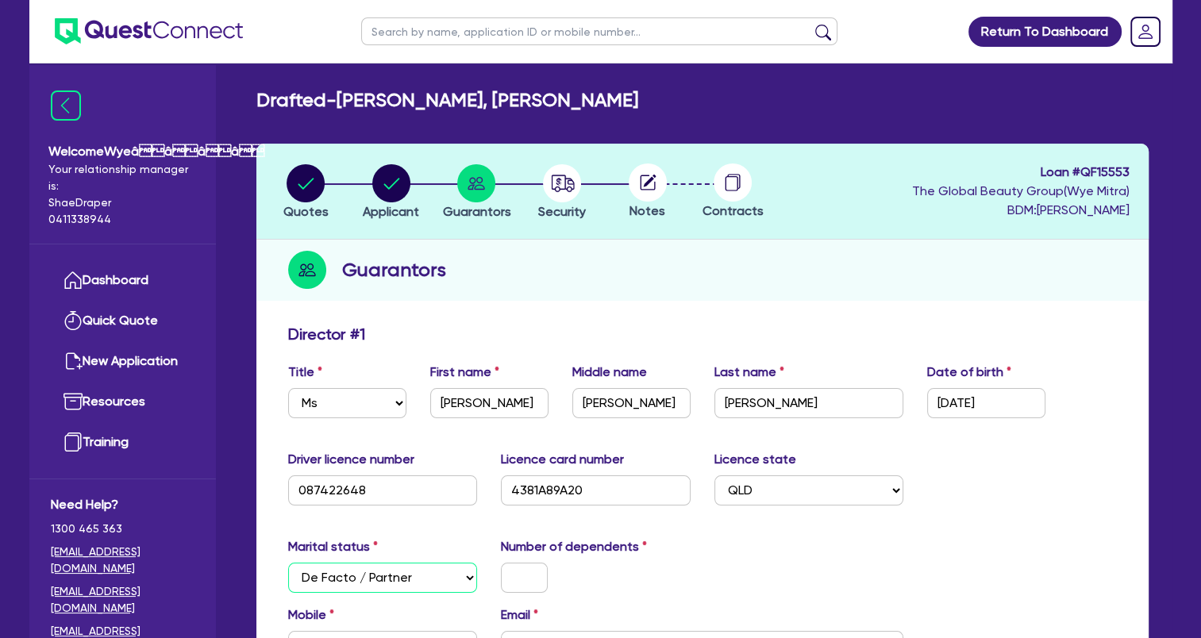
click at [288, 563] on select "Select Single Married De Facto / Partner" at bounding box center [383, 578] width 190 height 30
click at [533, 581] on input "text" at bounding box center [524, 578] width 47 height 30
drag, startPoint x: 530, startPoint y: 576, endPoint x: 492, endPoint y: 575, distance: 38.1
click at [492, 575] on div "1" at bounding box center [524, 578] width 71 height 30
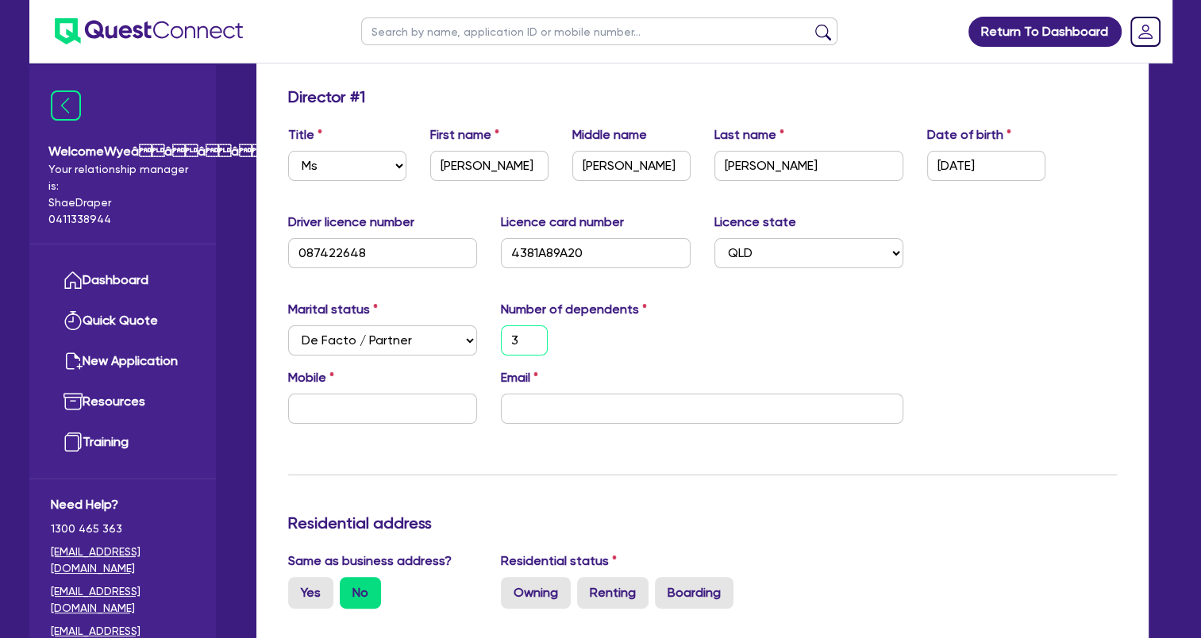
scroll to position [238, 0]
click at [425, 411] on input "text" at bounding box center [383, 408] width 190 height 30
paste input "0434 243 979"
type input "3"
type input "0434 243 979"
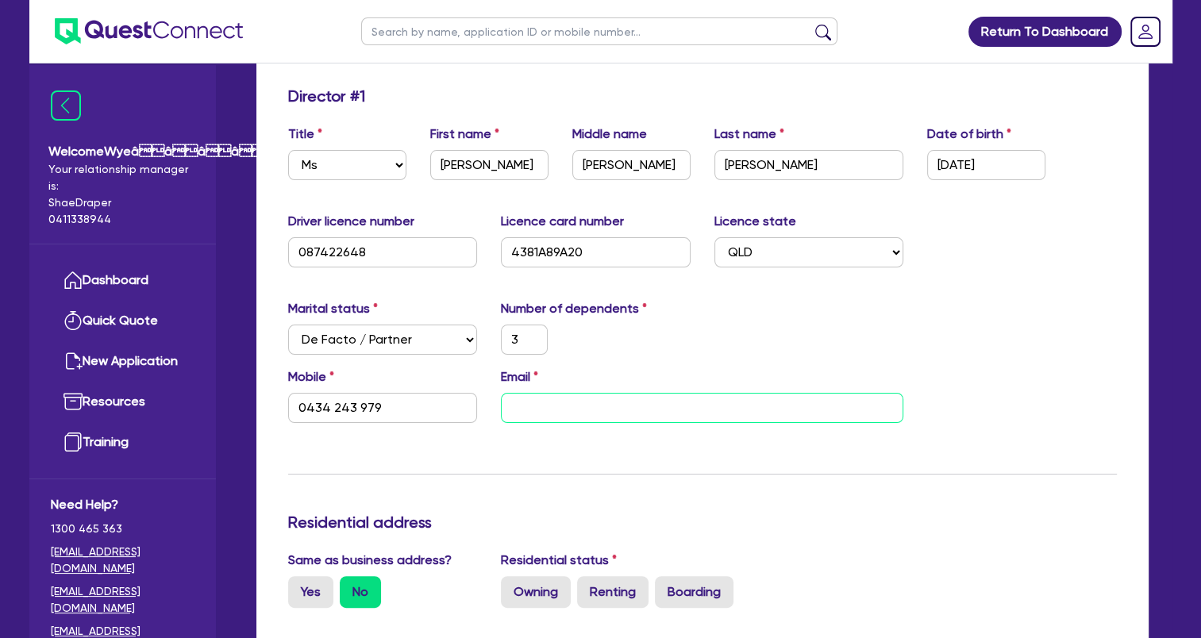
click at [529, 406] on input "email" at bounding box center [702, 408] width 402 height 30
paste input "[EMAIL_ADDRESS][DOMAIN_NAME]"
type input "3"
type input "0434 243 979"
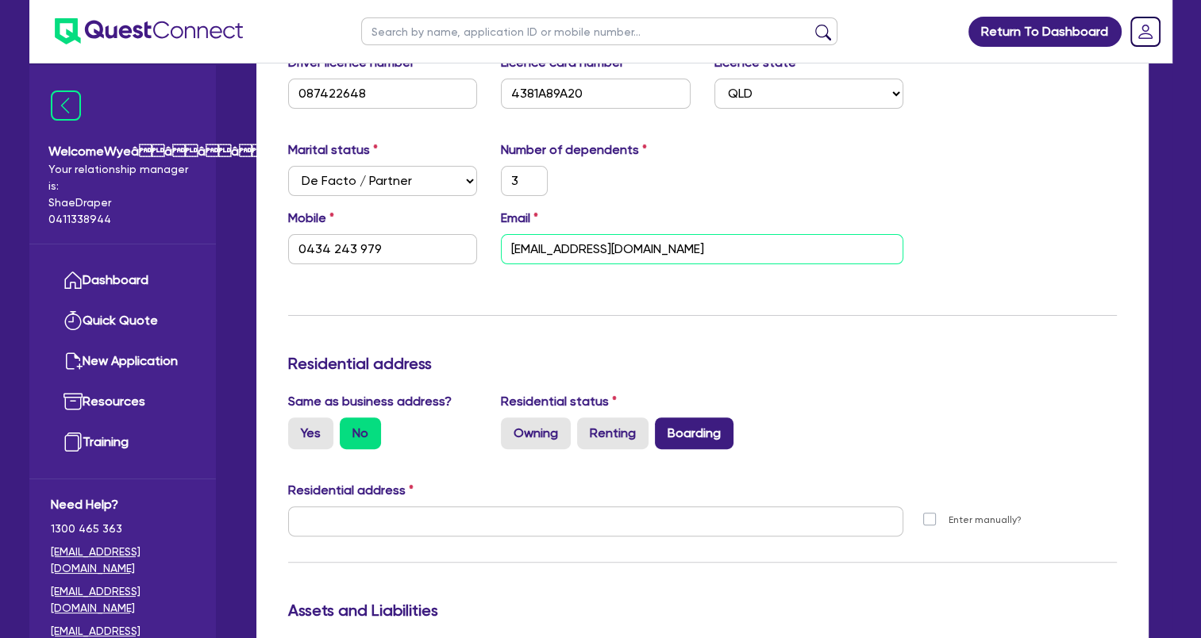
type input "[EMAIL_ADDRESS][DOMAIN_NAME]"
click at [693, 429] on label "Boarding" at bounding box center [694, 433] width 79 height 32
click at [665, 428] on input "Boarding" at bounding box center [660, 422] width 10 height 10
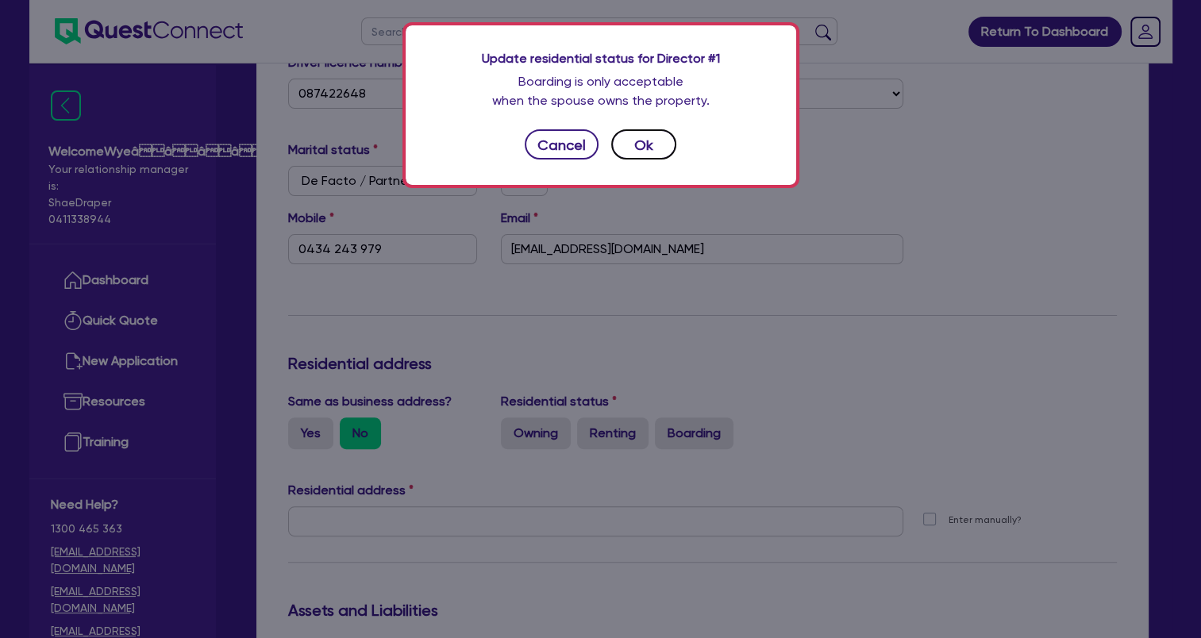
click at [645, 149] on button "Ok" at bounding box center [643, 144] width 65 height 30
type input "3"
type input "0434 243 979"
radio input "true"
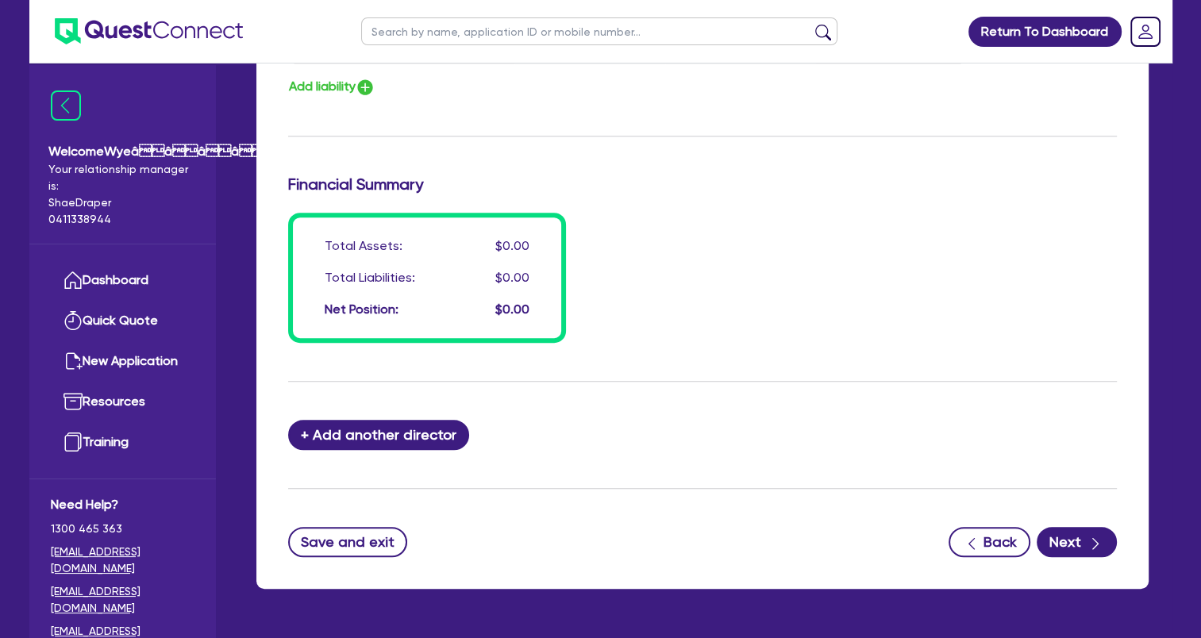
scroll to position [1202, 0]
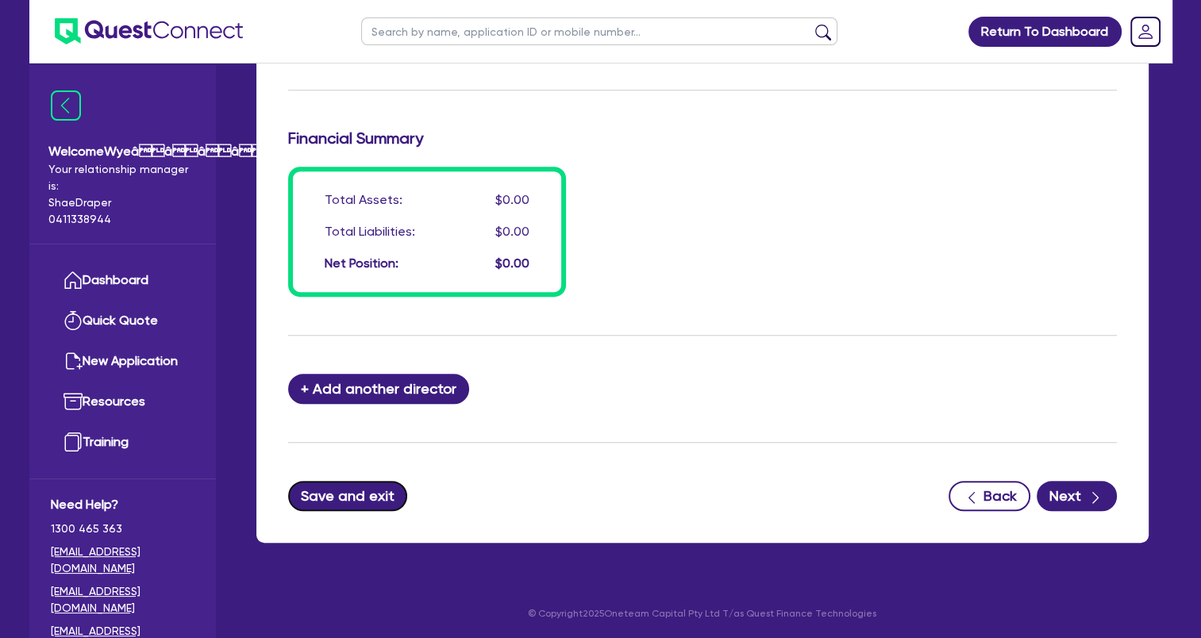
click at [389, 498] on button "Save and exit" at bounding box center [348, 496] width 120 height 30
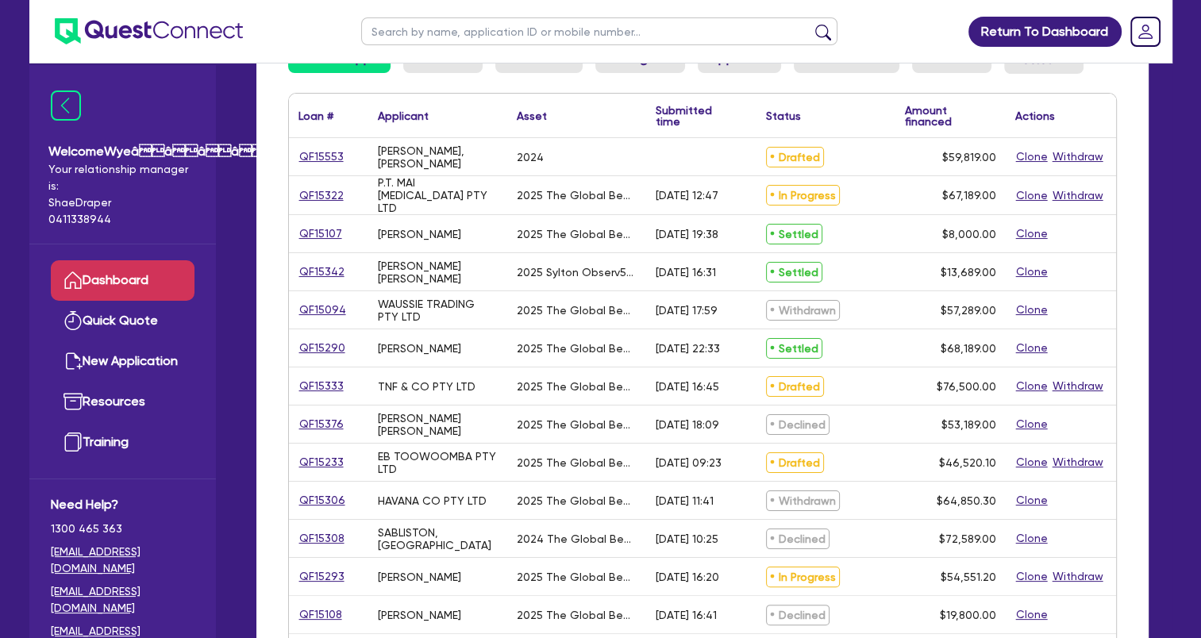
scroll to position [49, 0]
